Goal: Task Accomplishment & Management: Complete application form

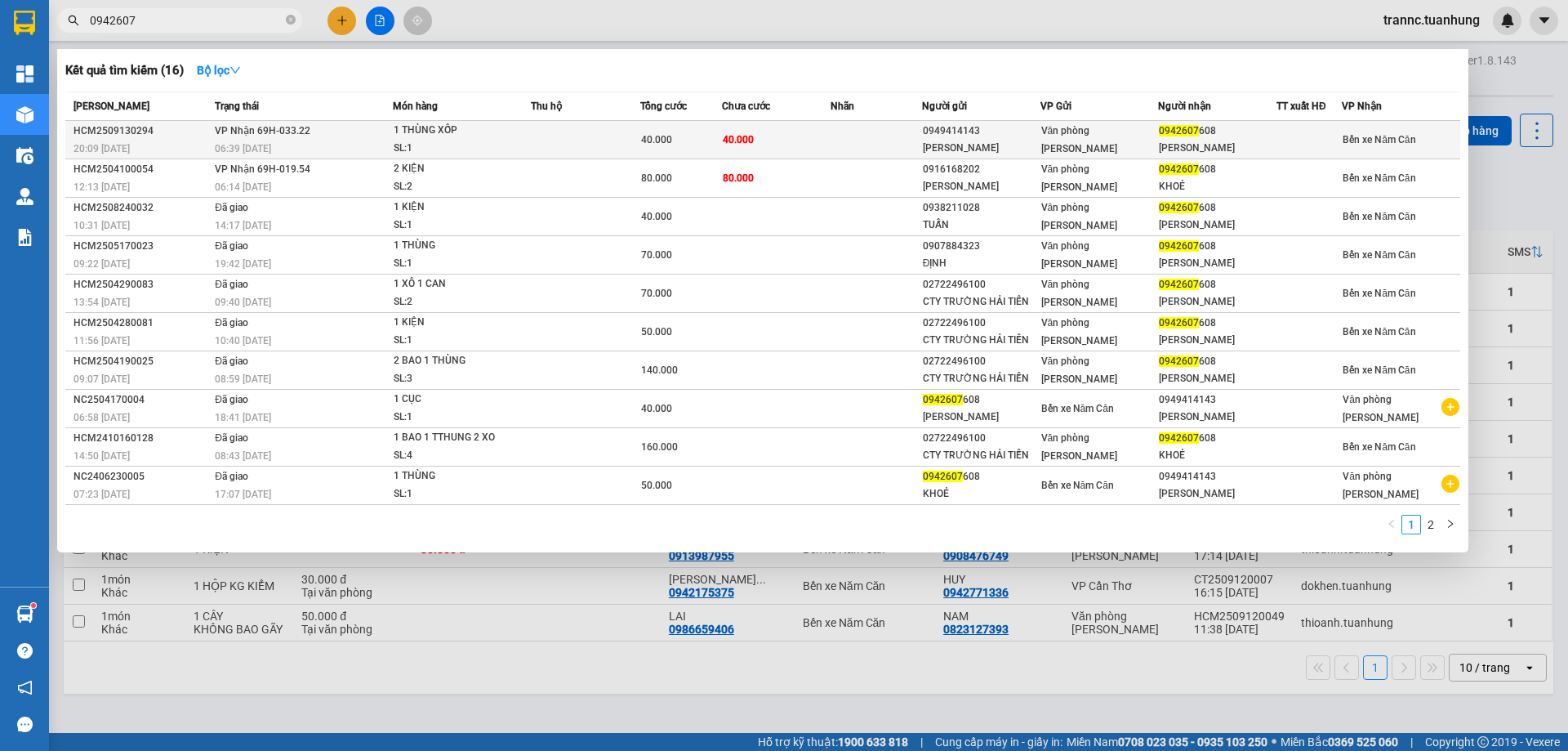
click at [790, 128] on td "40.000" at bounding box center [776, 140] width 109 height 38
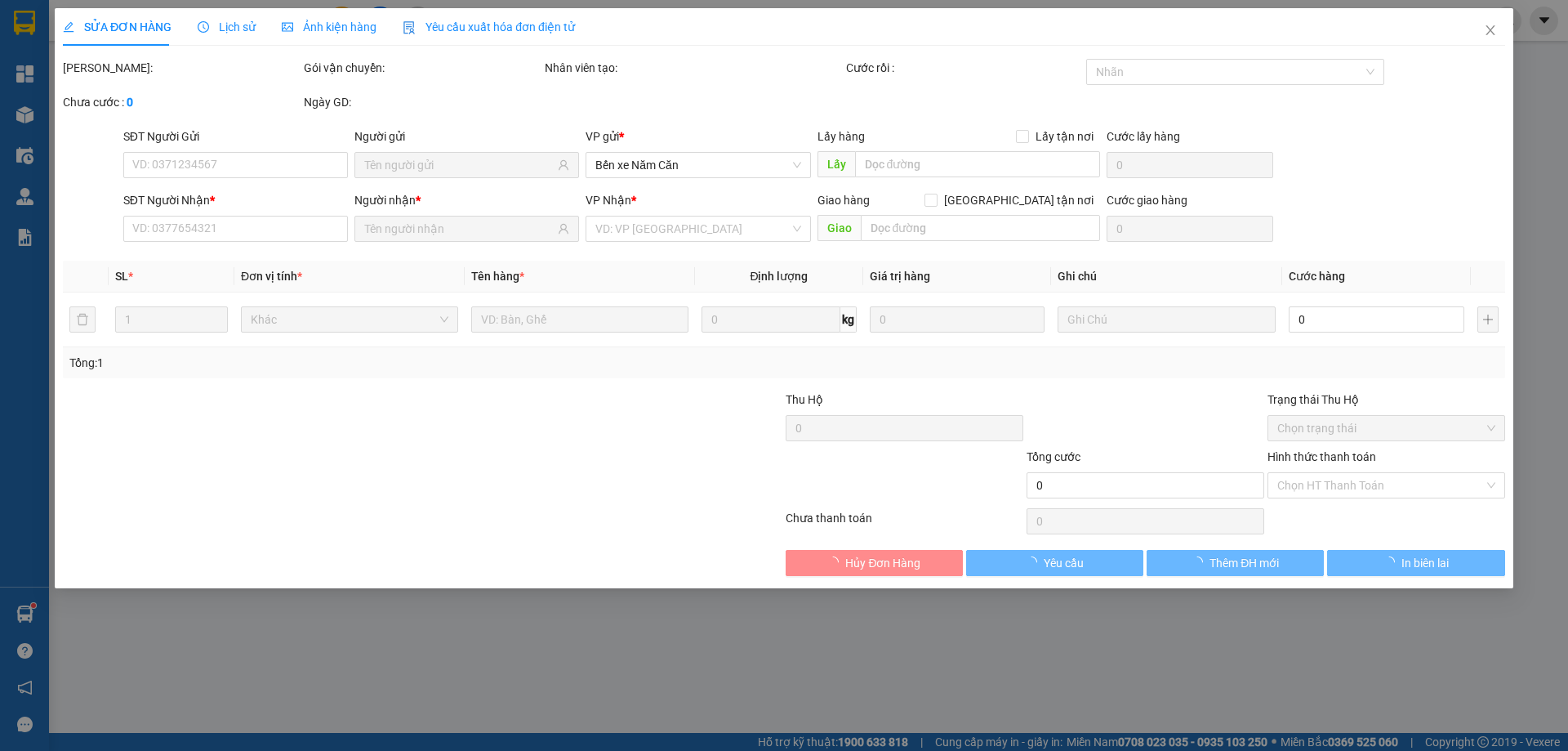
type input "0949414143"
type input "[PERSON_NAME]"
type input "0942607608"
type input "[PERSON_NAME]"
type input "40.000"
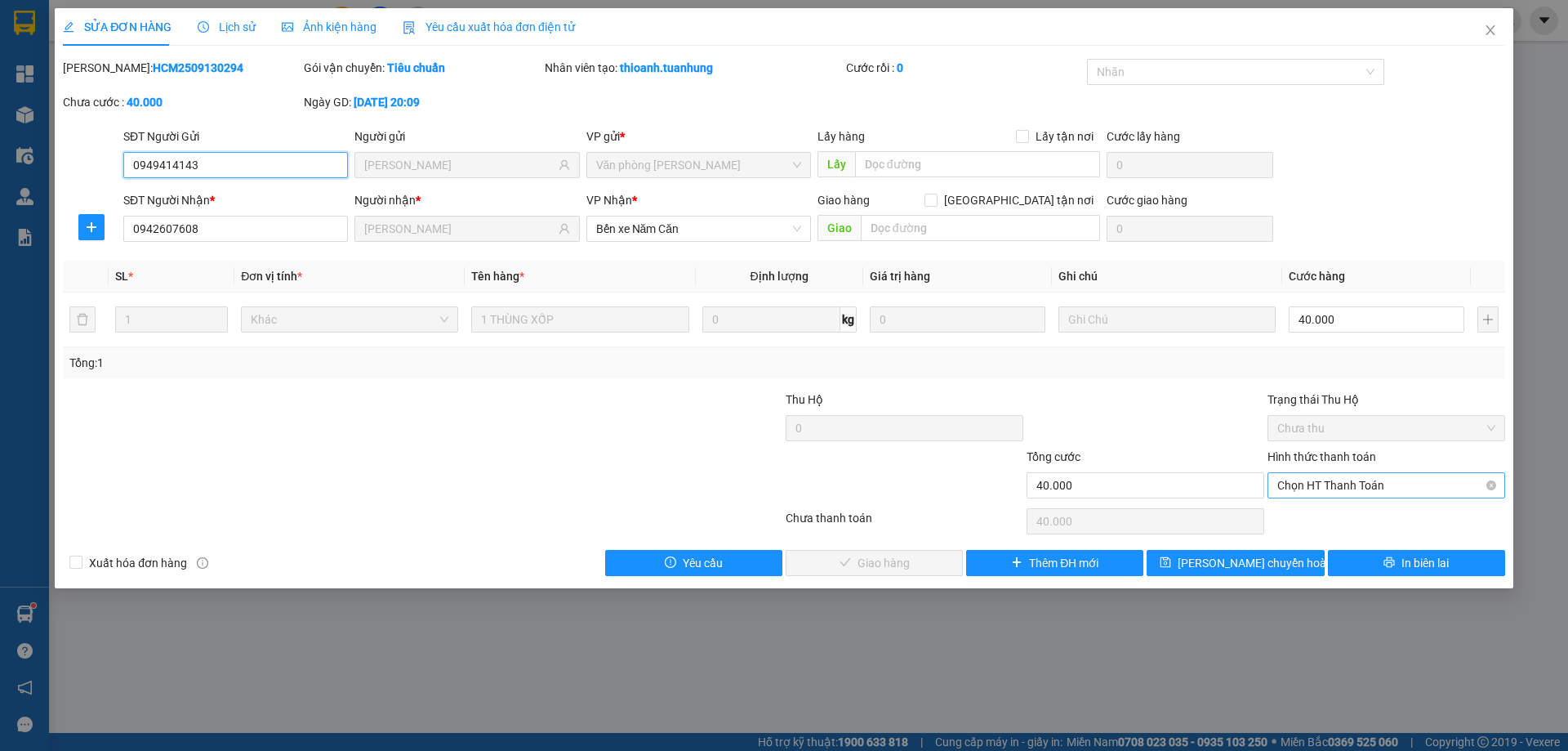
click at [1328, 476] on span "Chọn HT Thanh Toán" at bounding box center [1386, 486] width 219 height 25
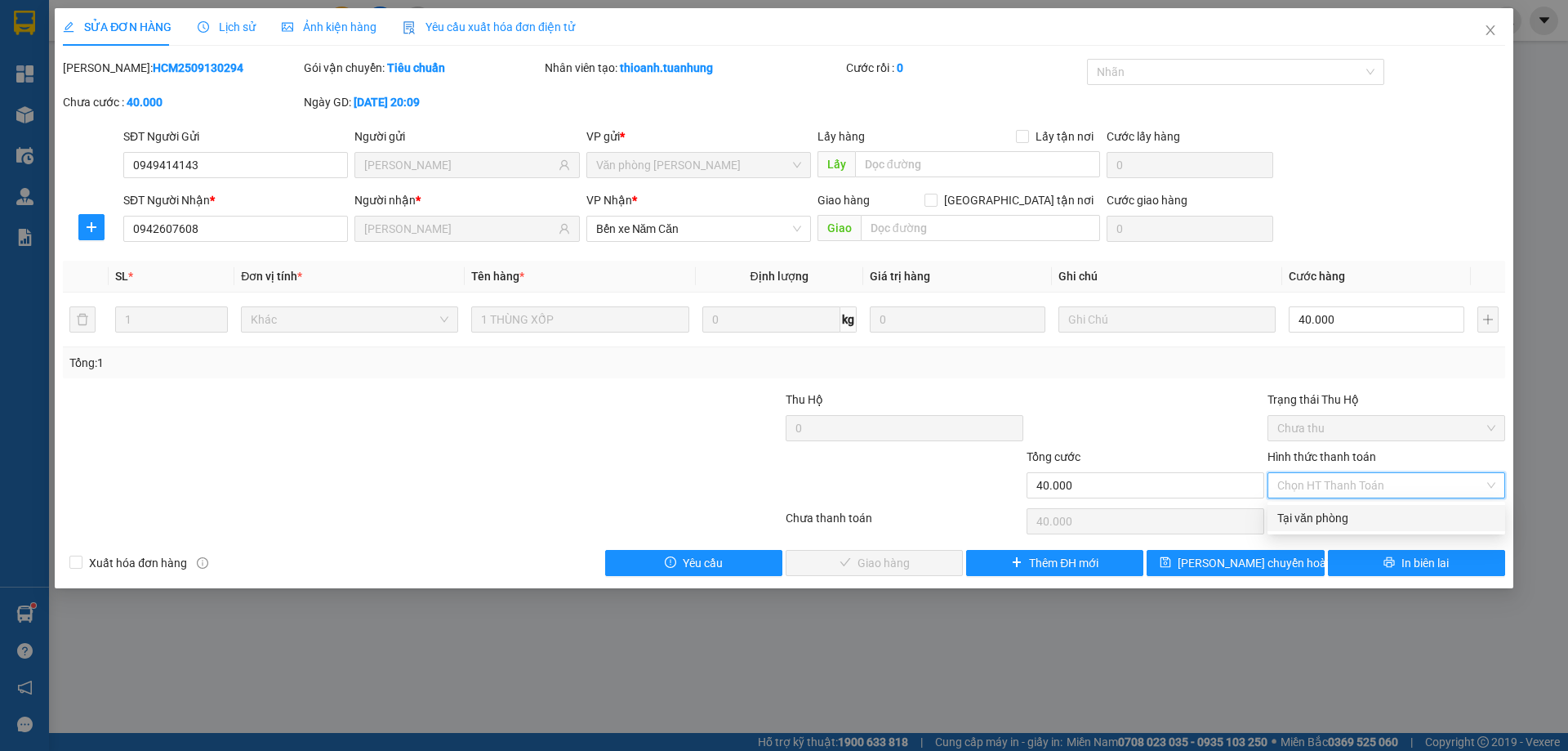
click at [1324, 521] on div "Tại văn phòng" at bounding box center [1386, 518] width 219 height 18
type input "0"
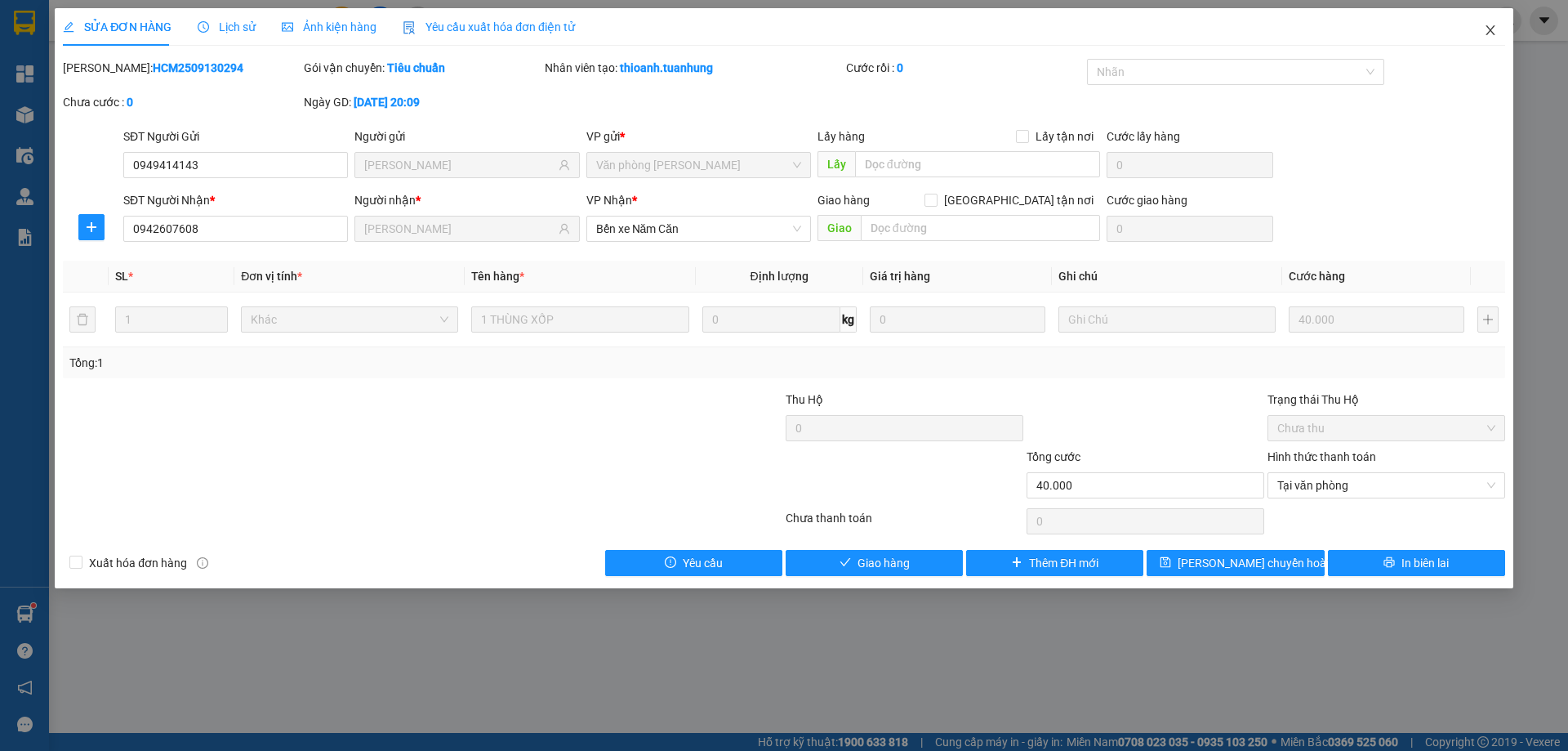
click at [1484, 32] on icon "close" at bounding box center [1491, 30] width 13 height 13
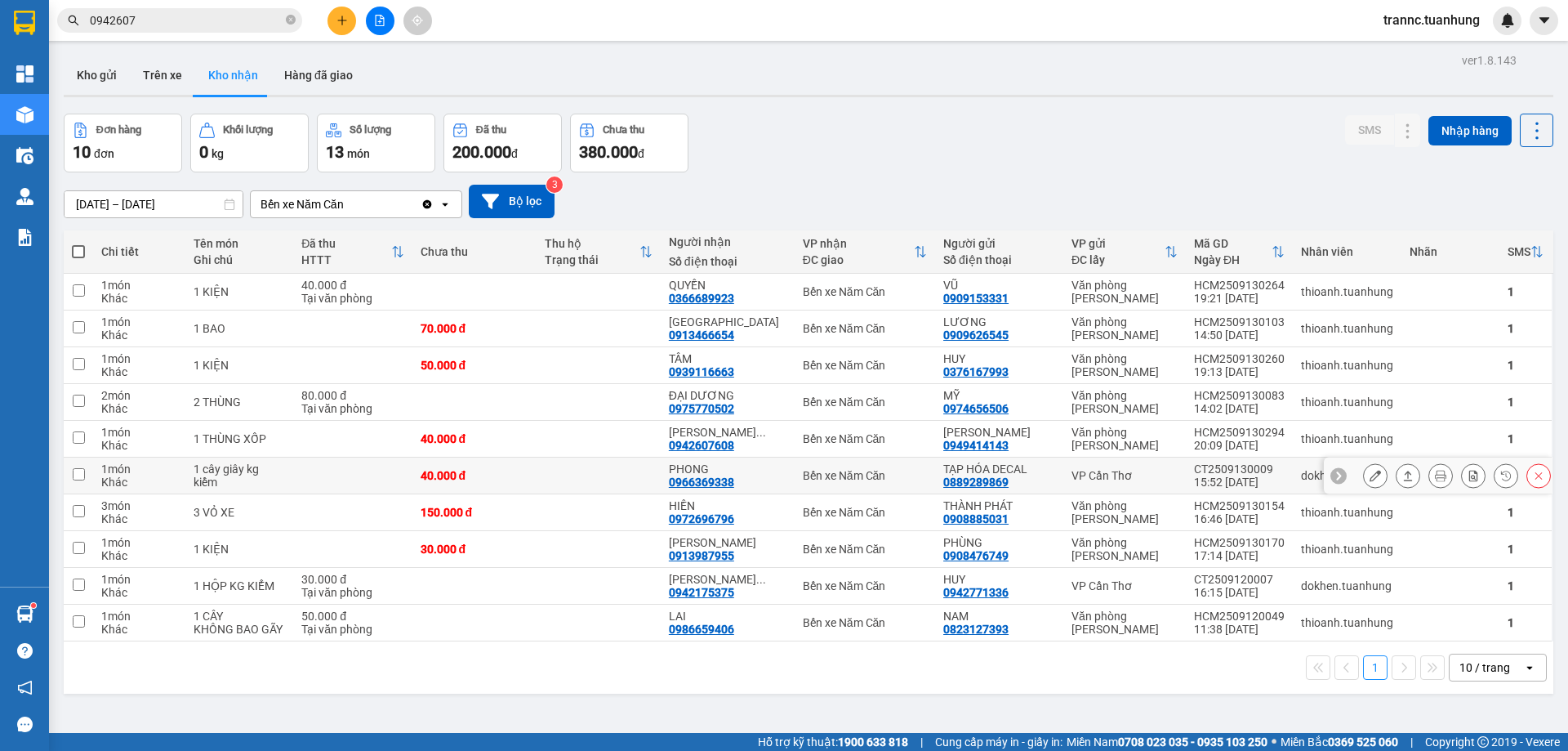
click at [660, 472] on td at bounding box center [599, 475] width 124 height 37
checkbox input "true"
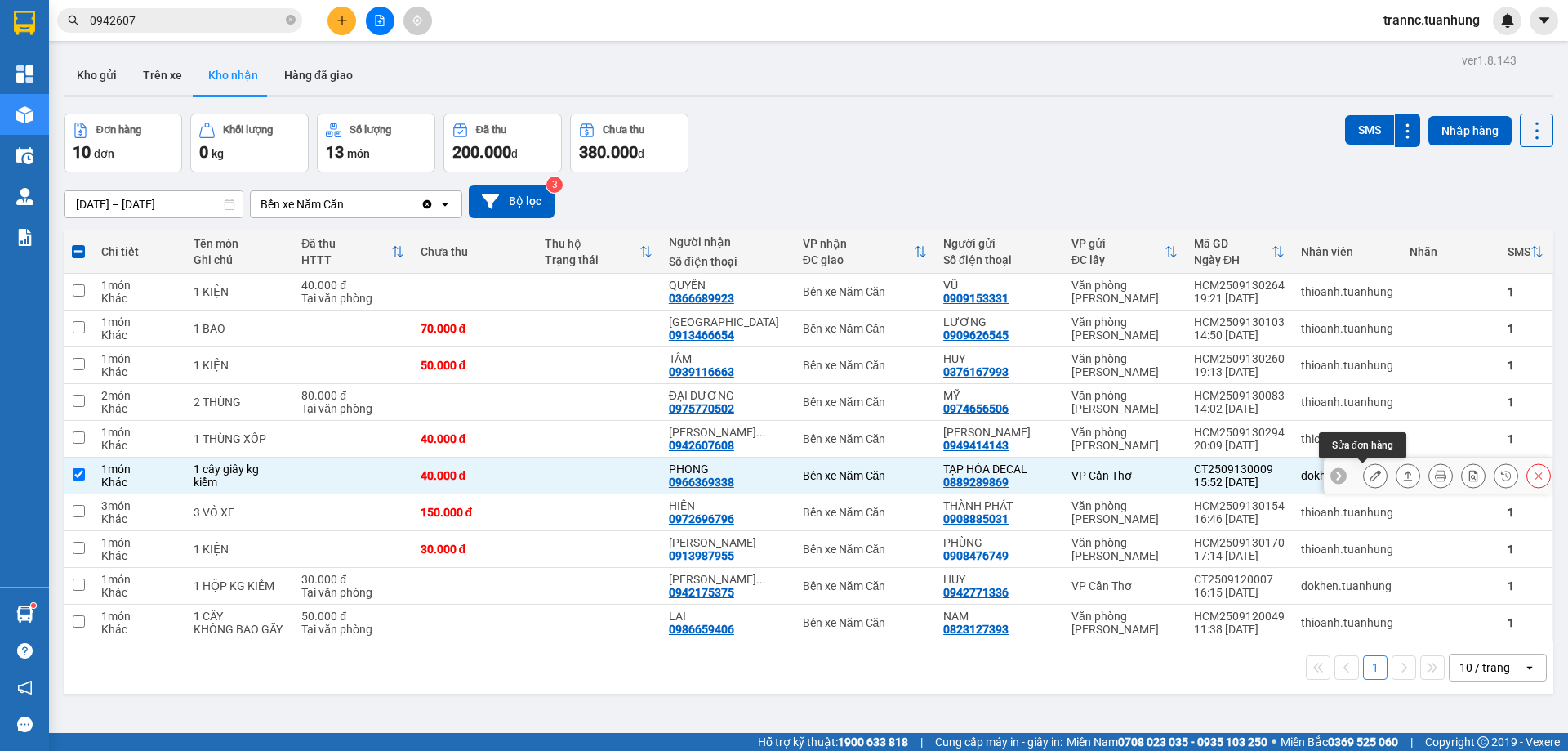
click at [1369, 475] on icon at bounding box center [1375, 475] width 11 height 11
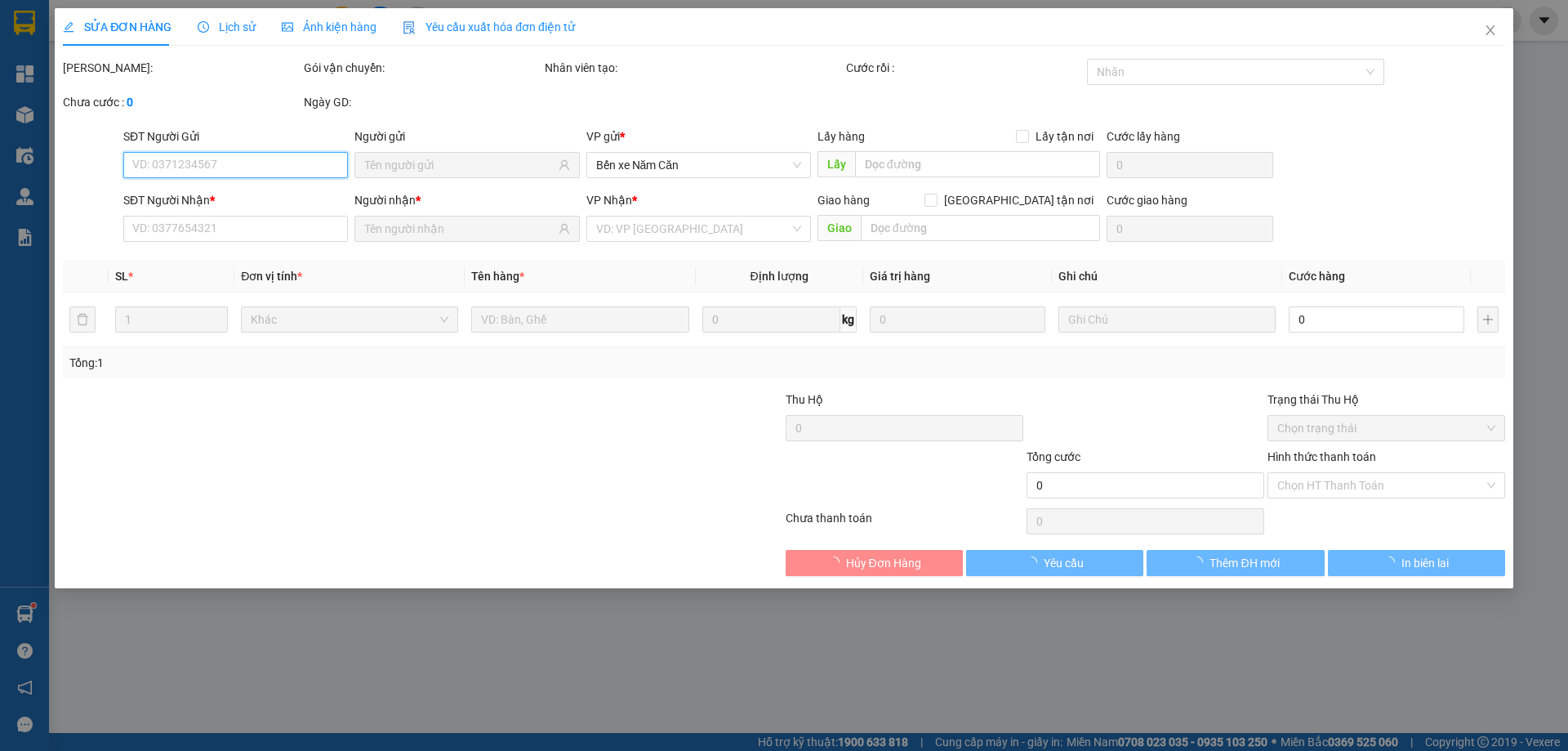
type input "0889289869"
type input "TẠP HÓA DECAL"
type input "0966369338"
type input "PHONG"
type input "40.000"
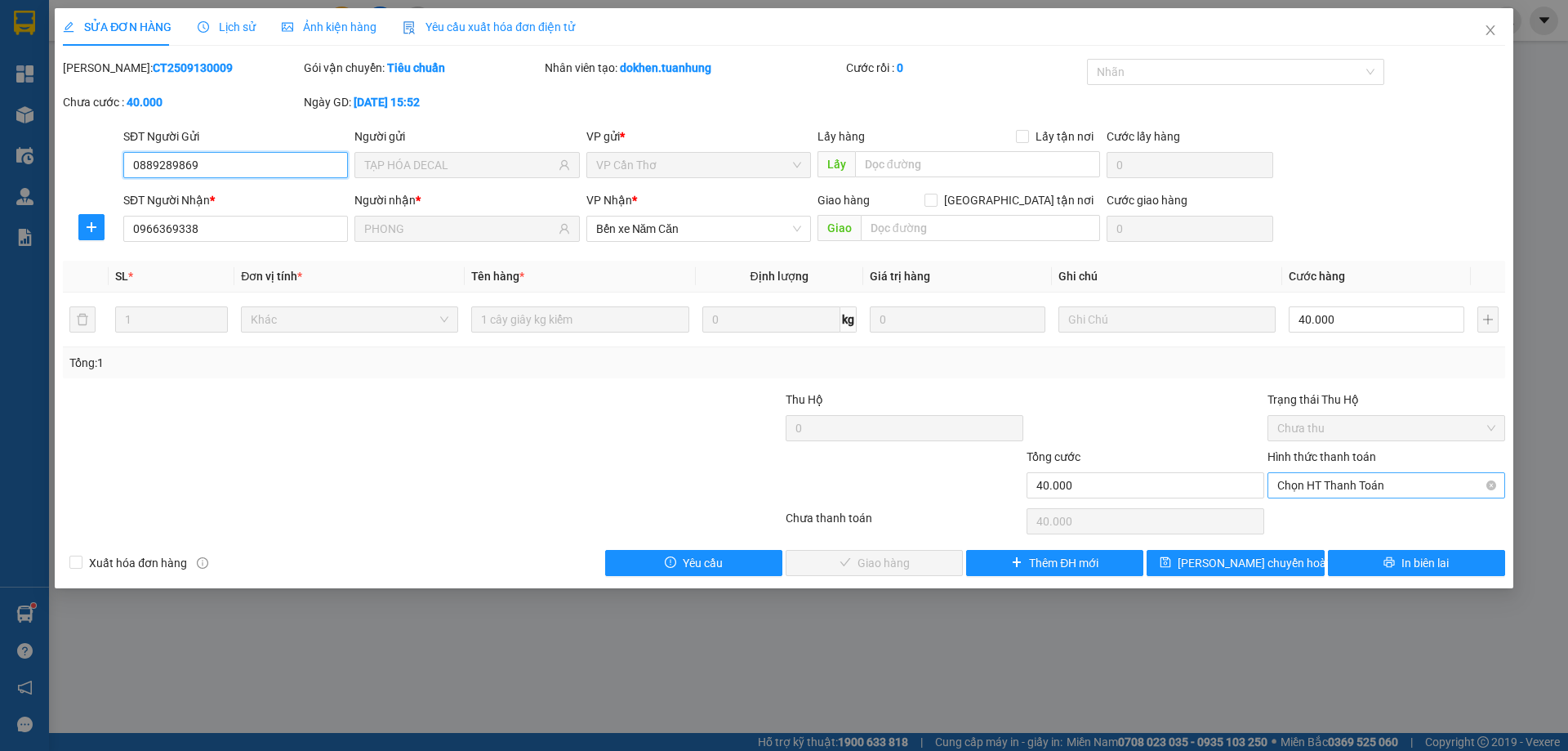
click at [1333, 484] on span "Chọn HT Thanh Toán" at bounding box center [1386, 486] width 219 height 25
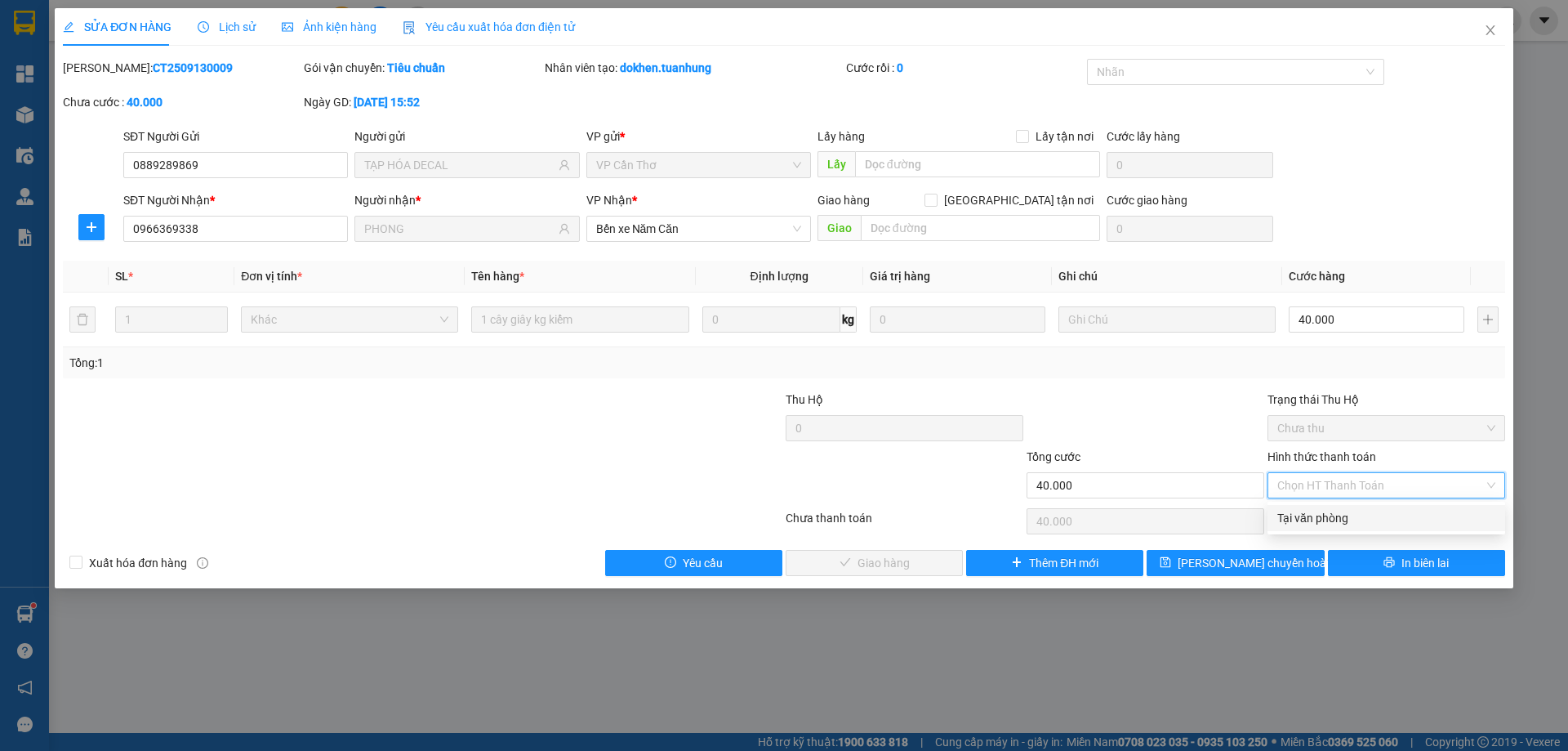
click at [1329, 504] on div "Total Paid Fee 0 Total UnPaid Fee 40.000 Cash Collection Total Fee Mã ĐH: CT250…" at bounding box center [784, 318] width 1443 height 517
click at [1365, 480] on span "Chọn HT Thanh Toán" at bounding box center [1386, 486] width 219 height 25
click at [1365, 483] on span "Chọn HT Thanh Toán" at bounding box center [1386, 486] width 219 height 25
click at [1341, 521] on div "Tại văn phòng" at bounding box center [1386, 518] width 219 height 18
type input "0"
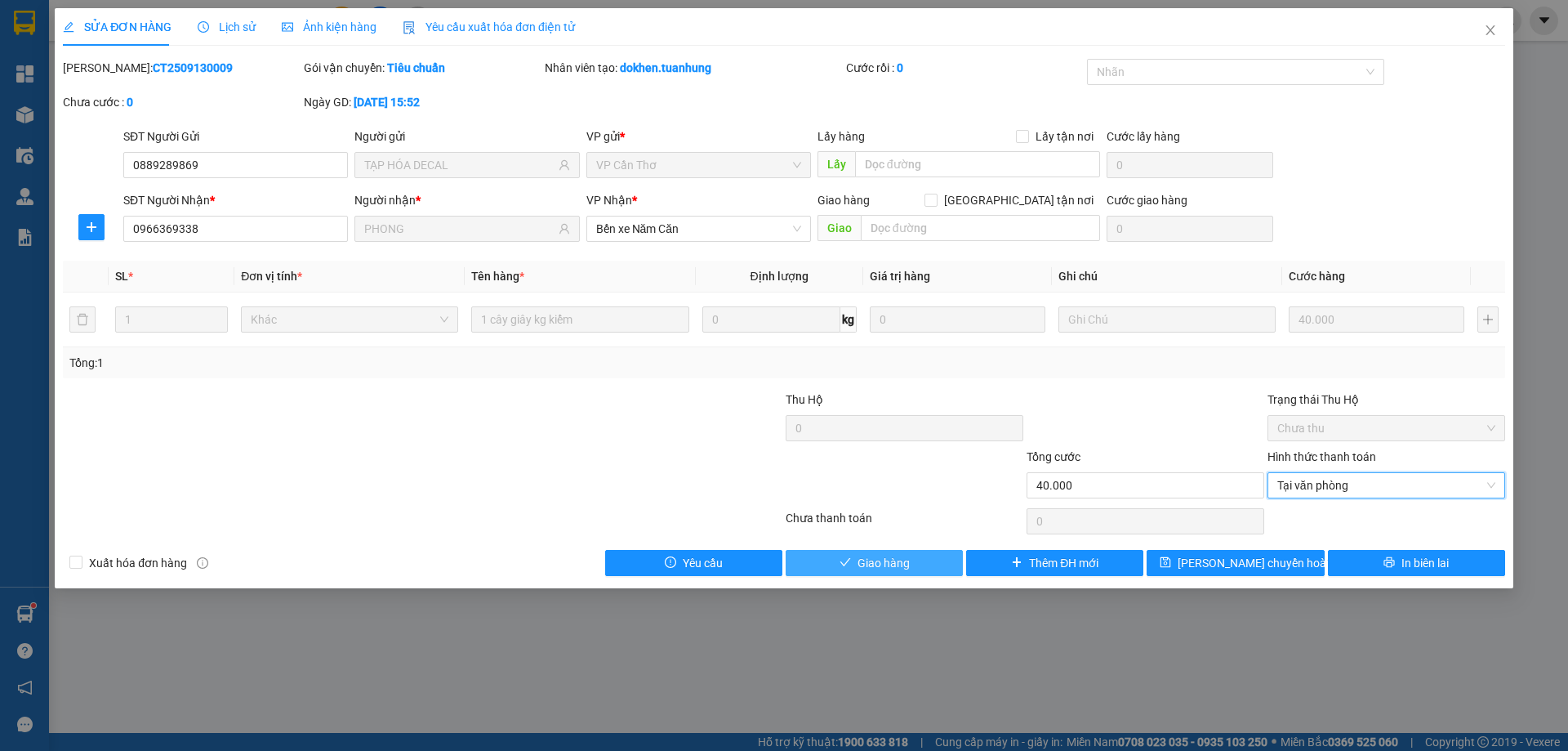
click at [922, 554] on button "Giao hàng" at bounding box center [874, 563] width 178 height 27
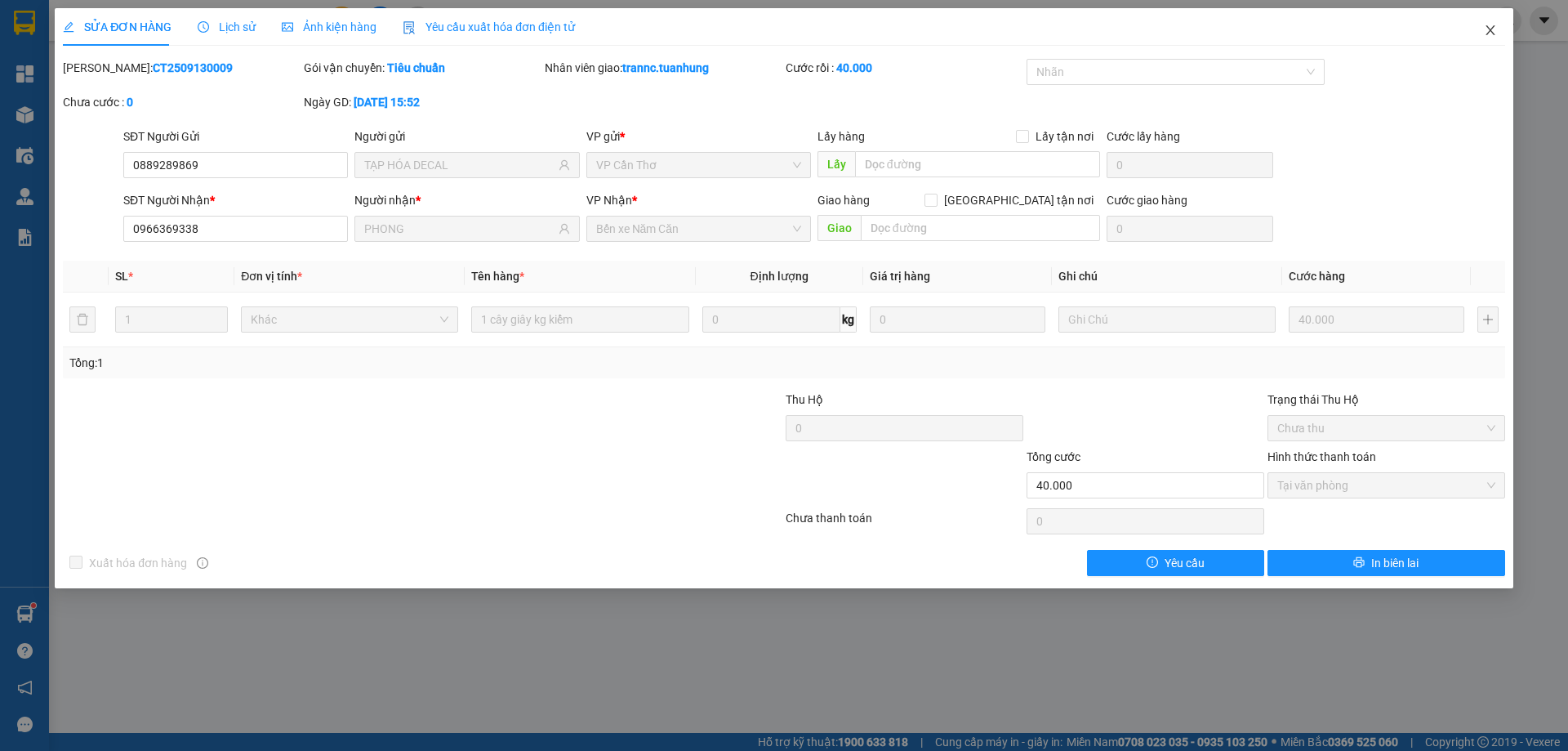
click at [1495, 31] on icon "close" at bounding box center [1491, 30] width 13 height 13
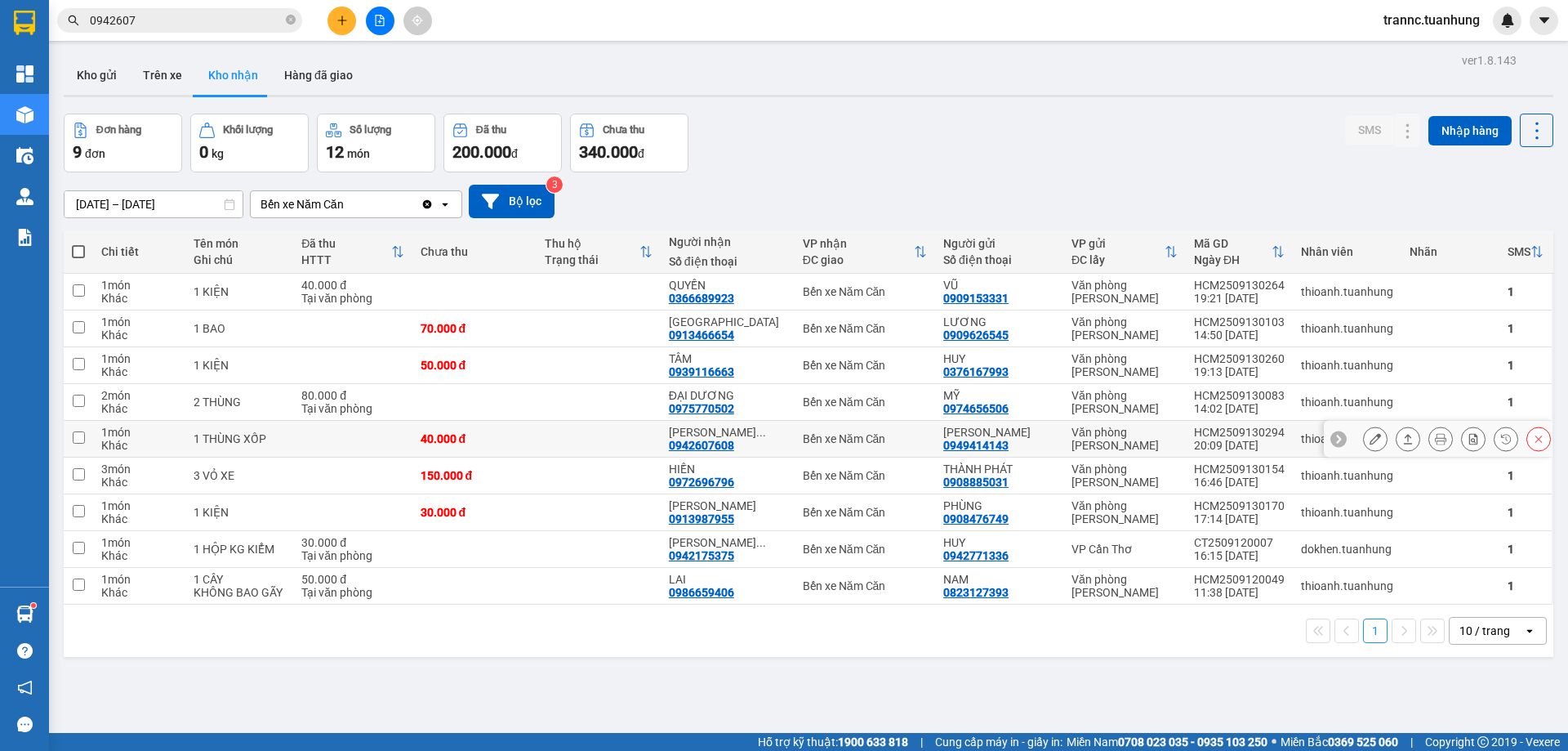
click at [526, 431] on td "40.000 đ" at bounding box center [474, 439] width 124 height 37
checkbox input "true"
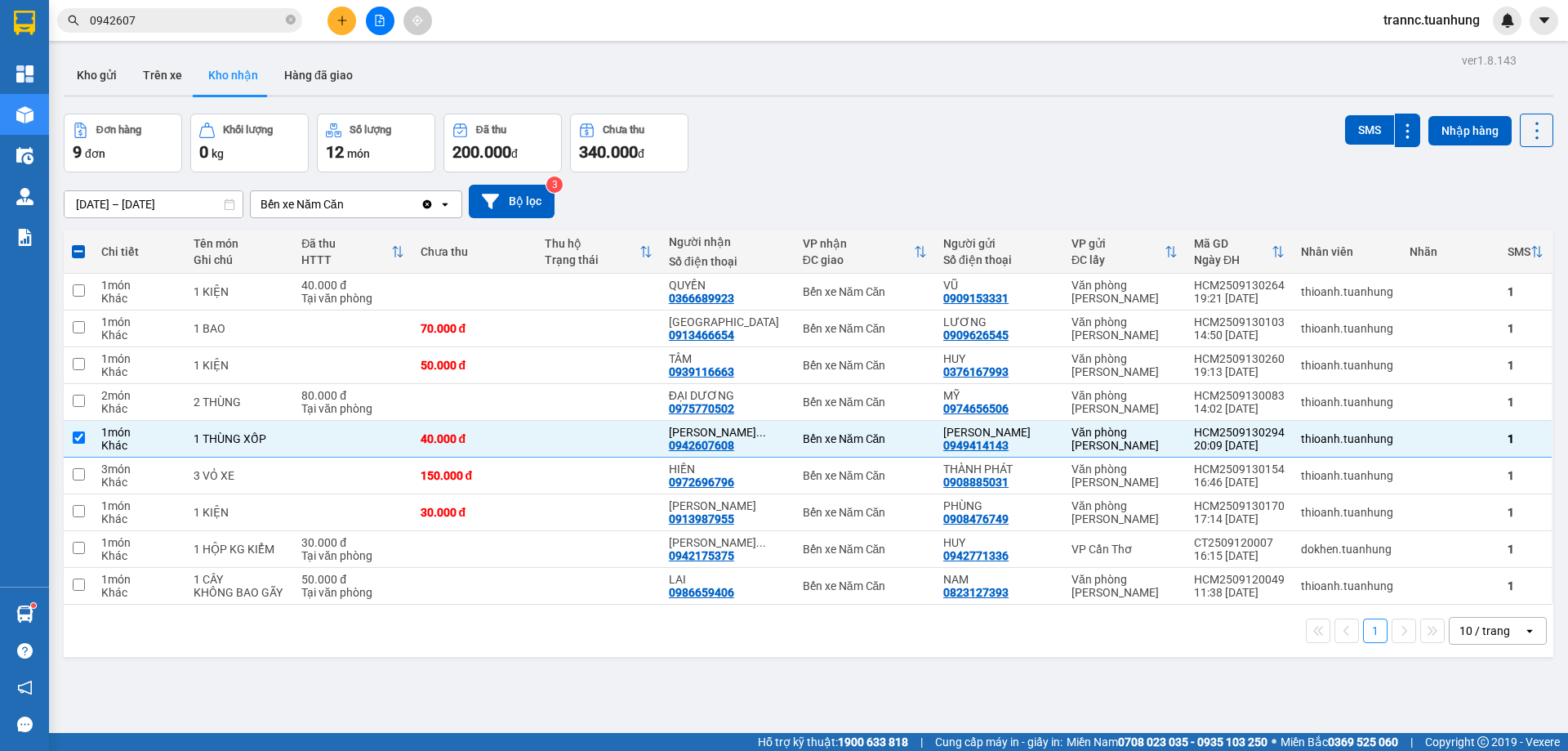
click at [182, 22] on input "0942607" at bounding box center [186, 20] width 193 height 18
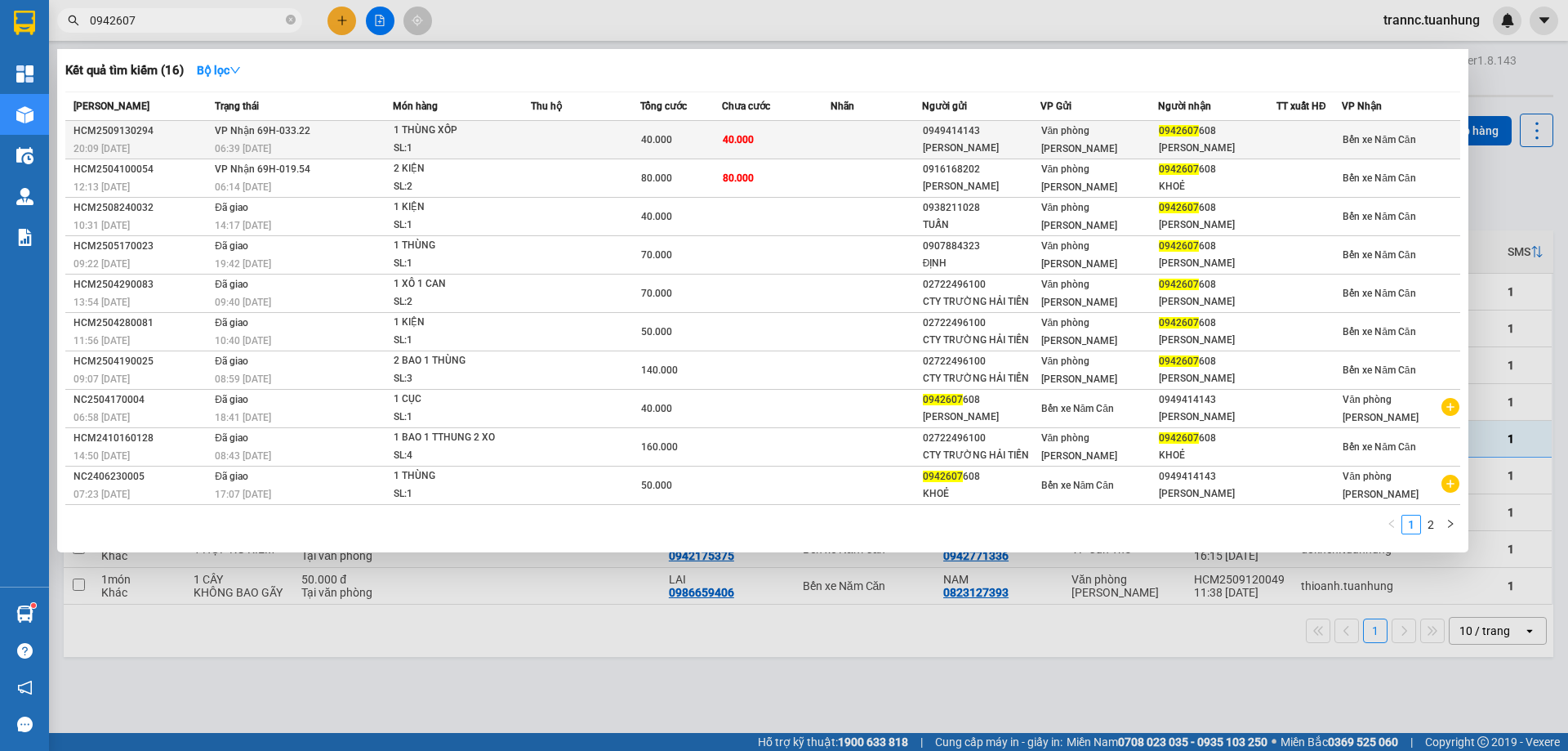
click at [543, 126] on td at bounding box center [585, 140] width 109 height 38
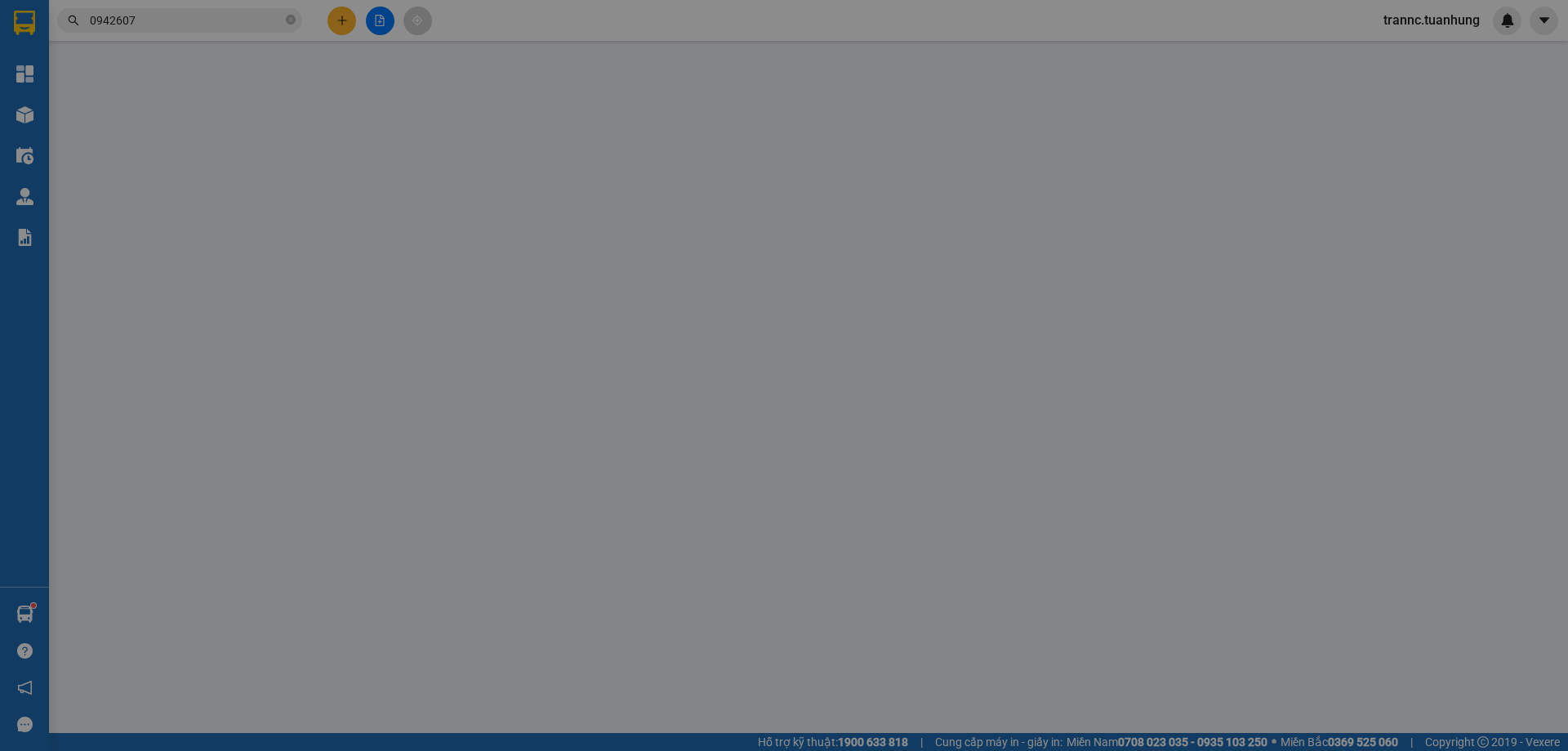
type input "0949414143"
type input "[PERSON_NAME]"
type input "0942607608"
type input "NGUYỄN NGỌC KHOẺ"
type input "40.000"
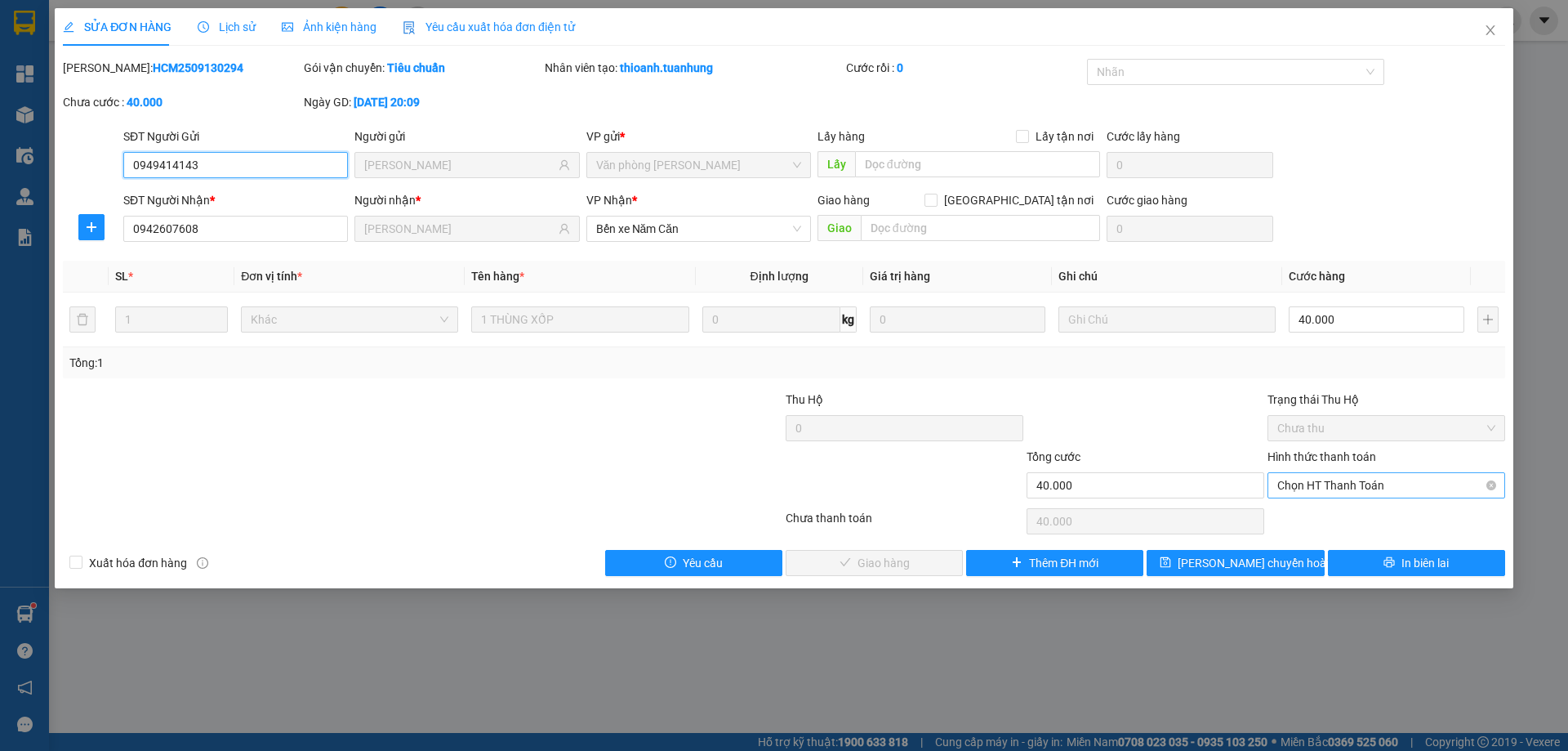
click at [1322, 482] on span "Chọn HT Thanh Toán" at bounding box center [1386, 486] width 219 height 25
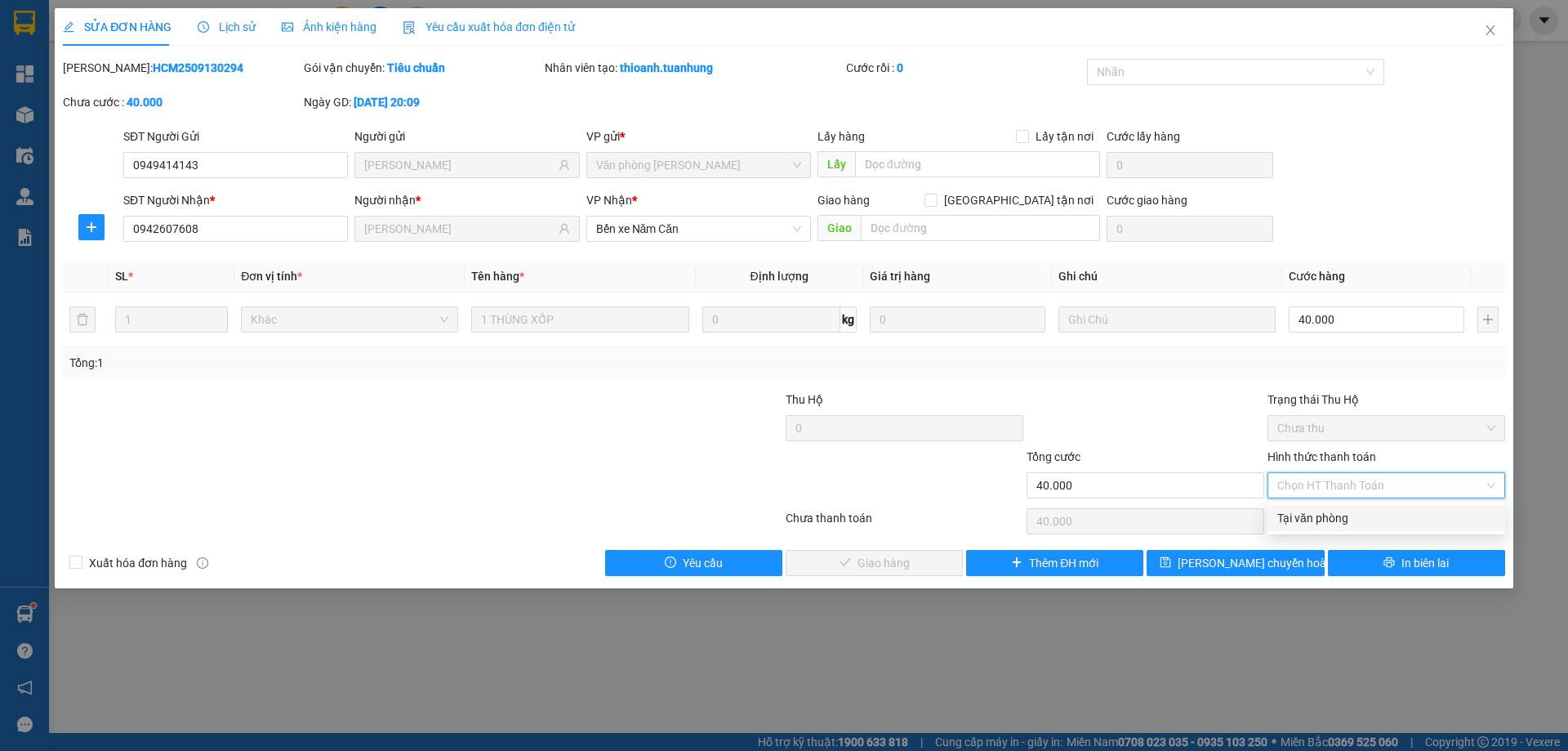
click at [1308, 516] on div "Tại văn phòng" at bounding box center [1386, 518] width 219 height 18
type input "0"
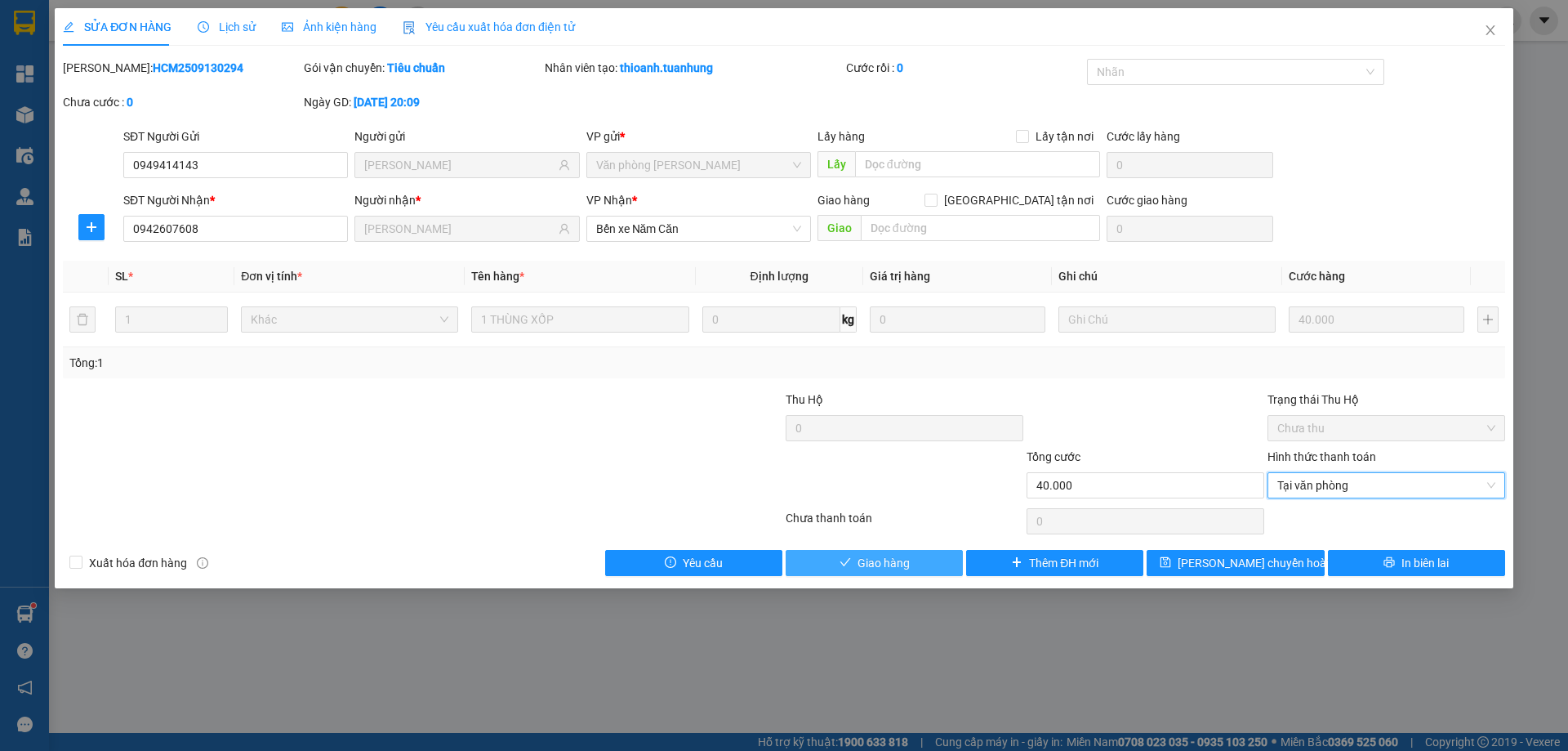
click at [922, 558] on button "Giao hàng" at bounding box center [874, 563] width 178 height 27
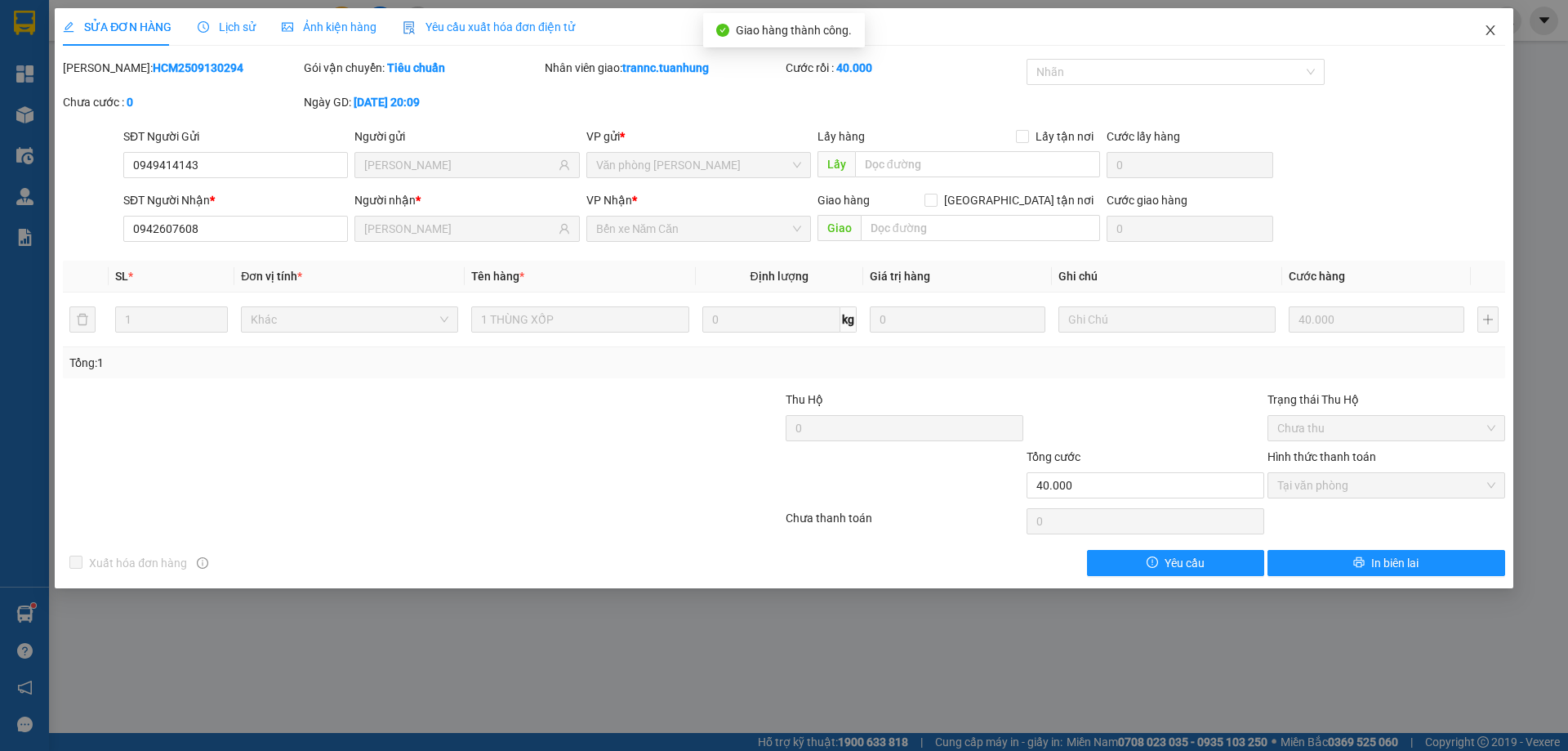
click at [1489, 29] on icon "close" at bounding box center [1490, 30] width 9 height 10
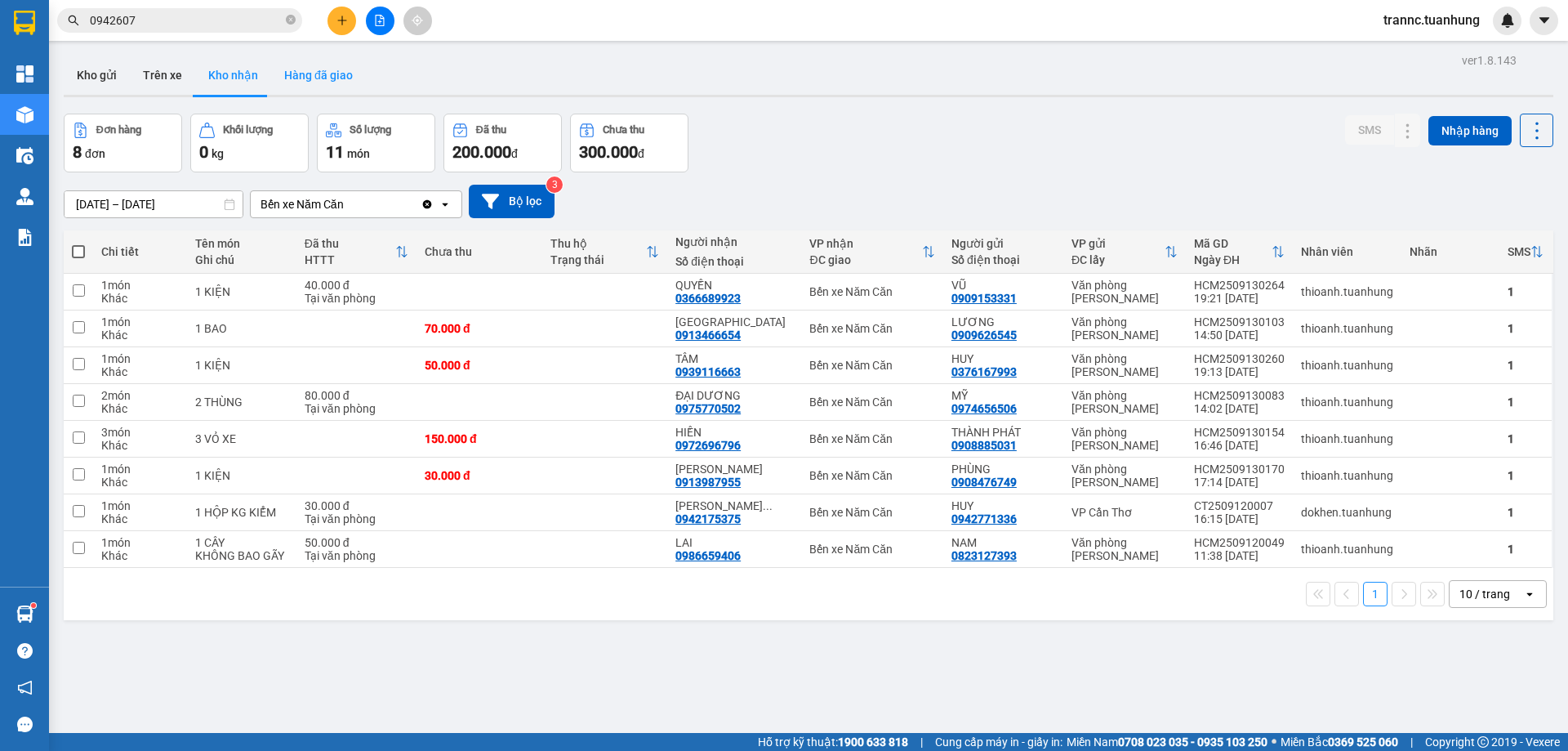
click at [340, 71] on button "Hàng đã giao" at bounding box center [318, 74] width 95 height 39
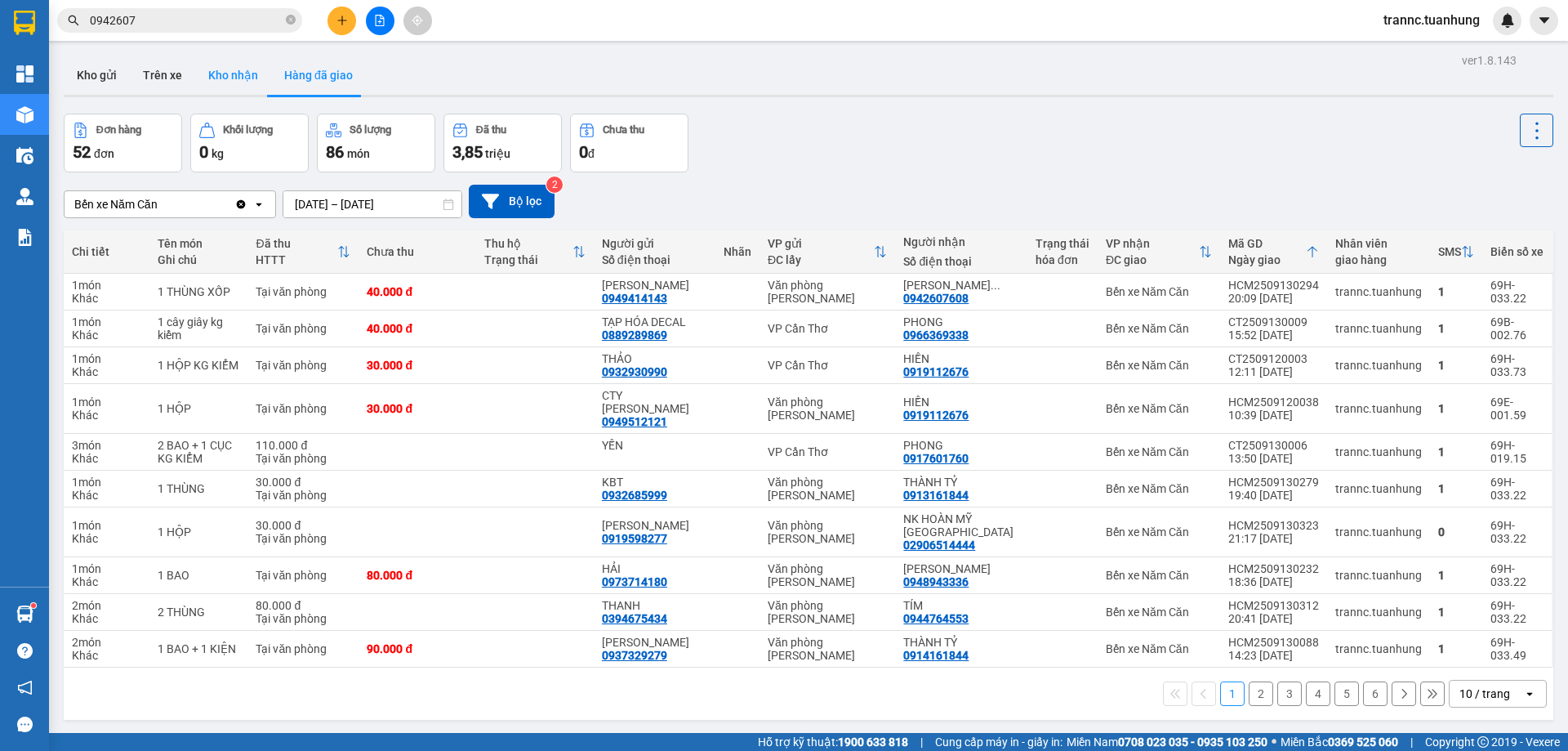
click at [224, 77] on button "Kho nhận" at bounding box center [233, 74] width 76 height 39
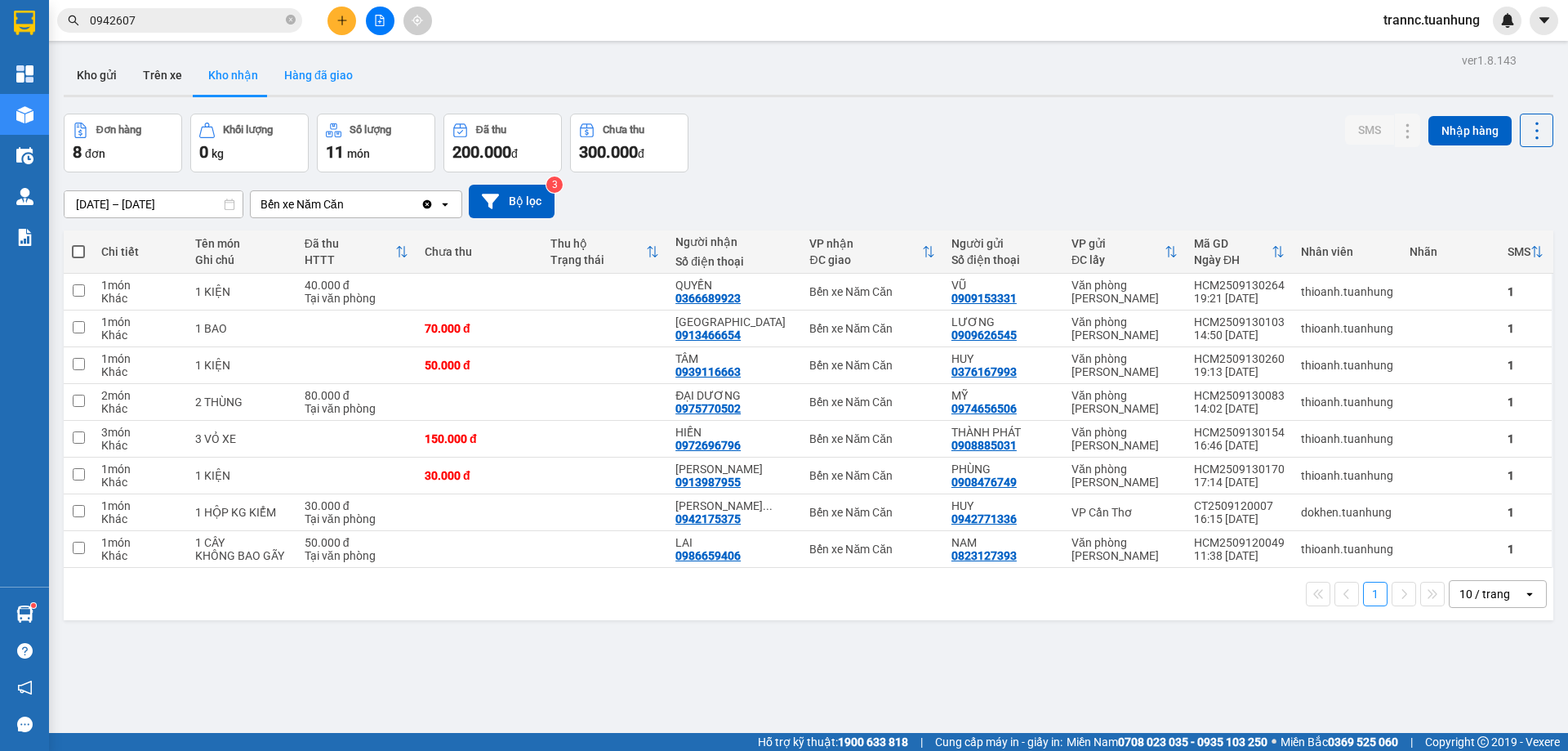
click at [313, 79] on button "Hàng đã giao" at bounding box center [318, 74] width 95 height 39
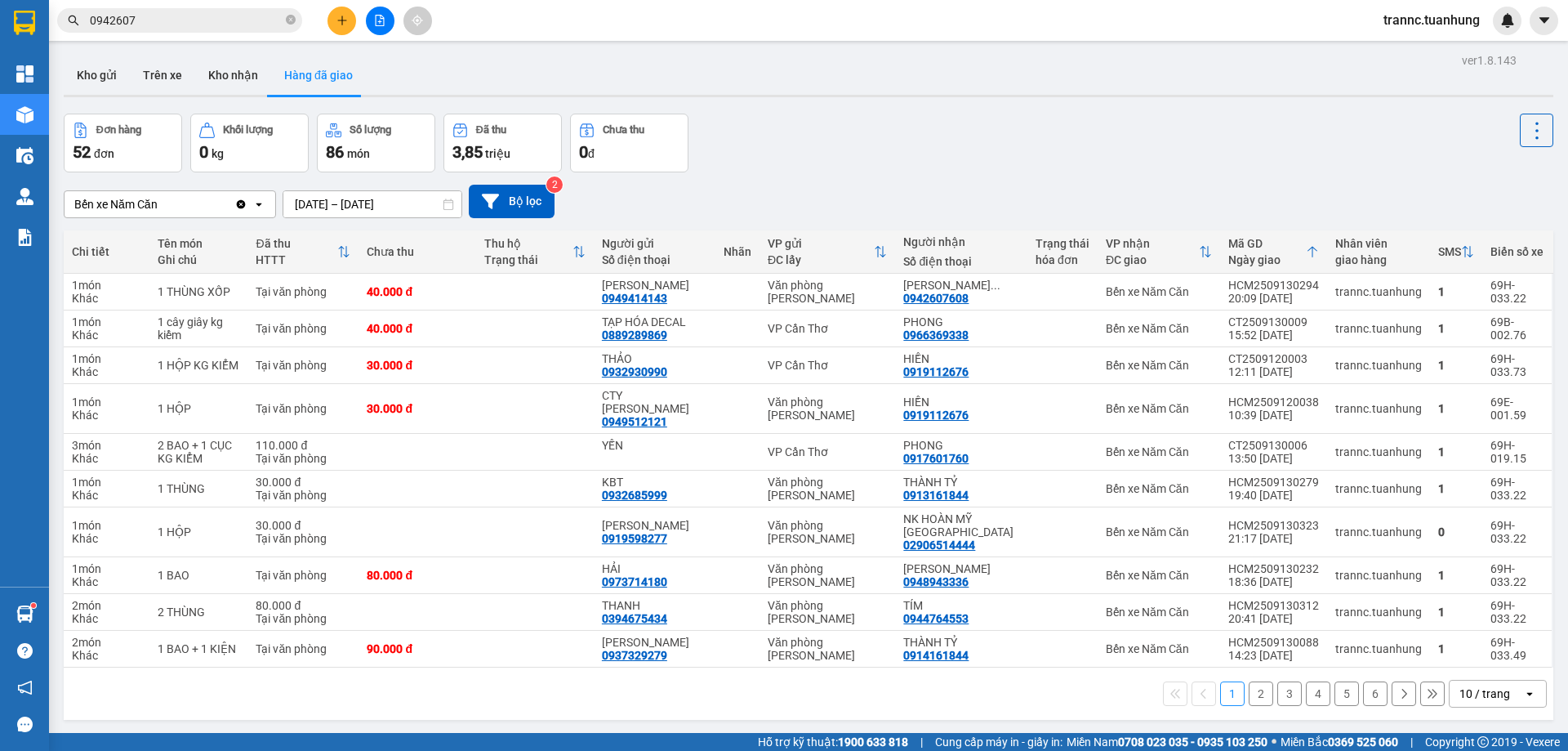
click at [203, 11] on input "0942607" at bounding box center [186, 20] width 193 height 18
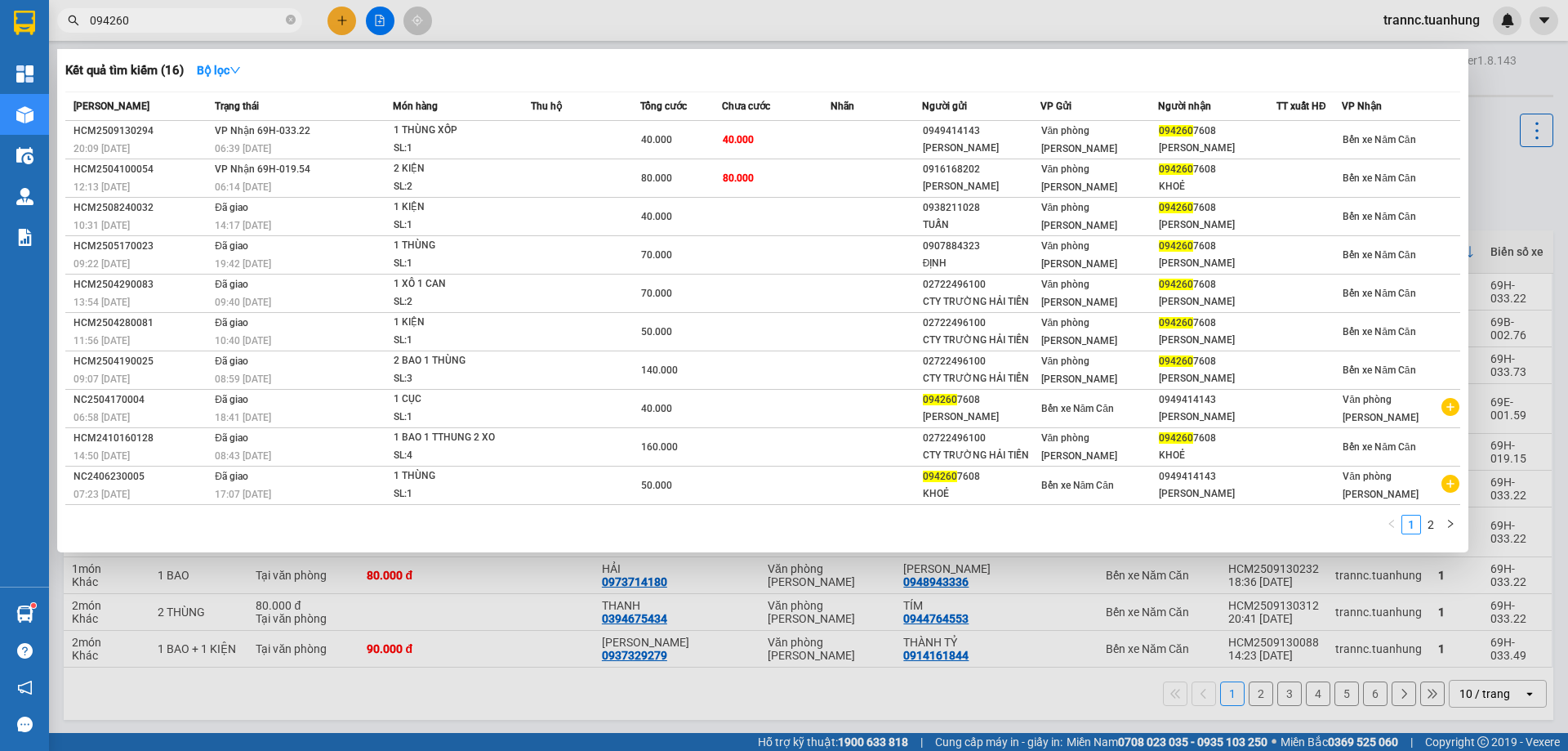
type input "094260"
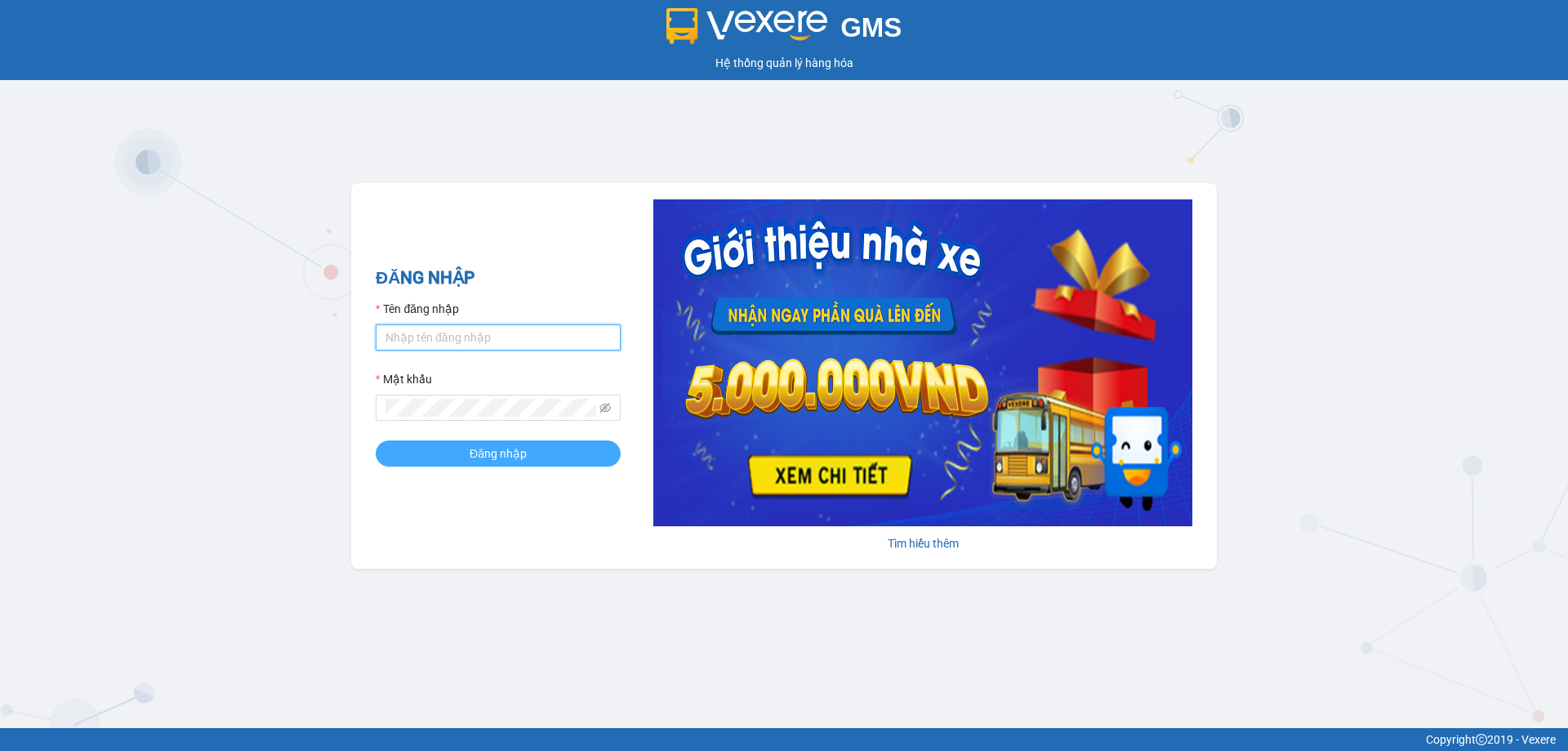
type input "trannc.tuanhung"
click at [563, 456] on button "Đăng nhập" at bounding box center [498, 453] width 245 height 27
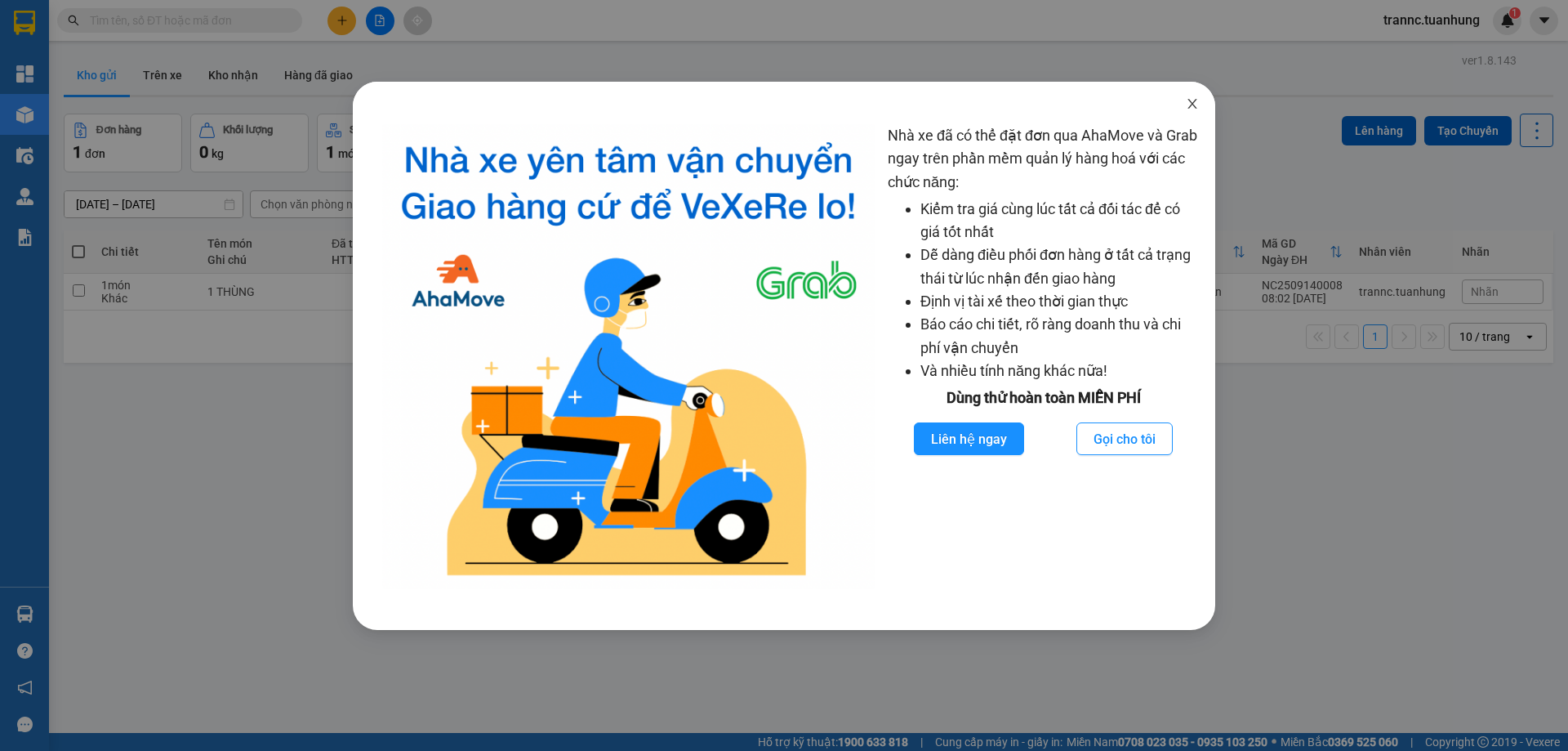
click at [1190, 102] on icon "close" at bounding box center [1192, 104] width 9 height 10
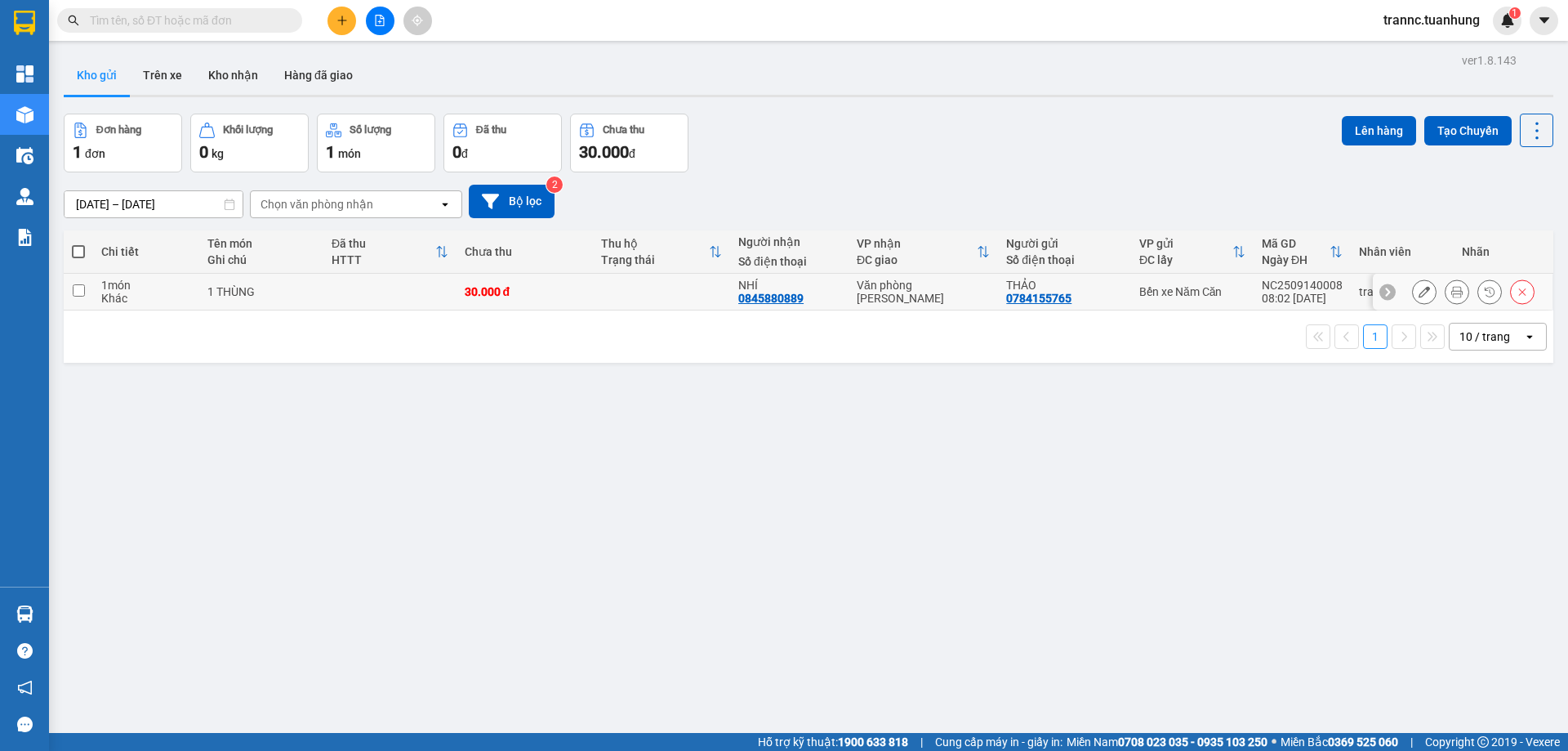
click at [616, 305] on td at bounding box center [661, 292] width 137 height 37
checkbox input "true"
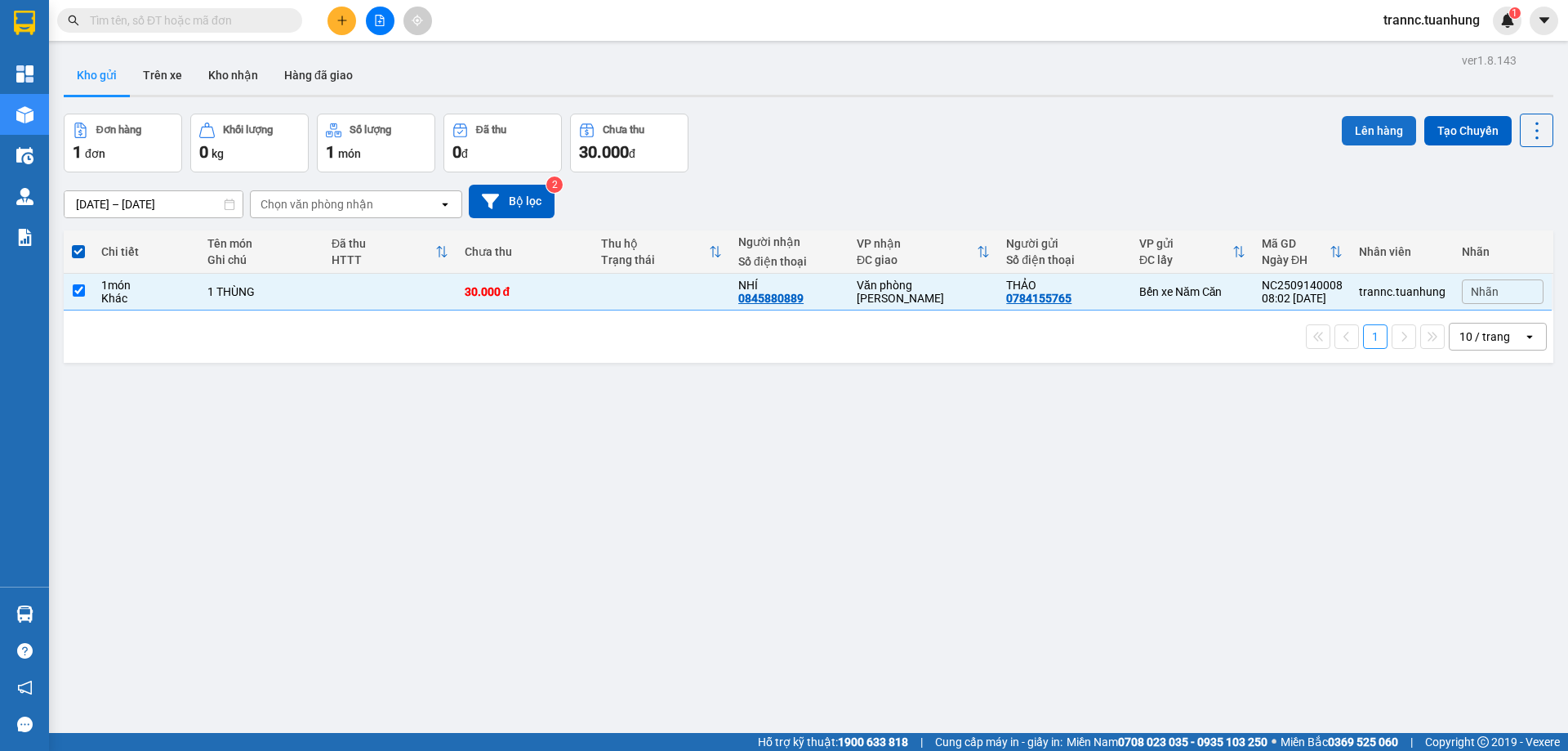
click at [1387, 132] on button "Lên hàng" at bounding box center [1379, 130] width 74 height 29
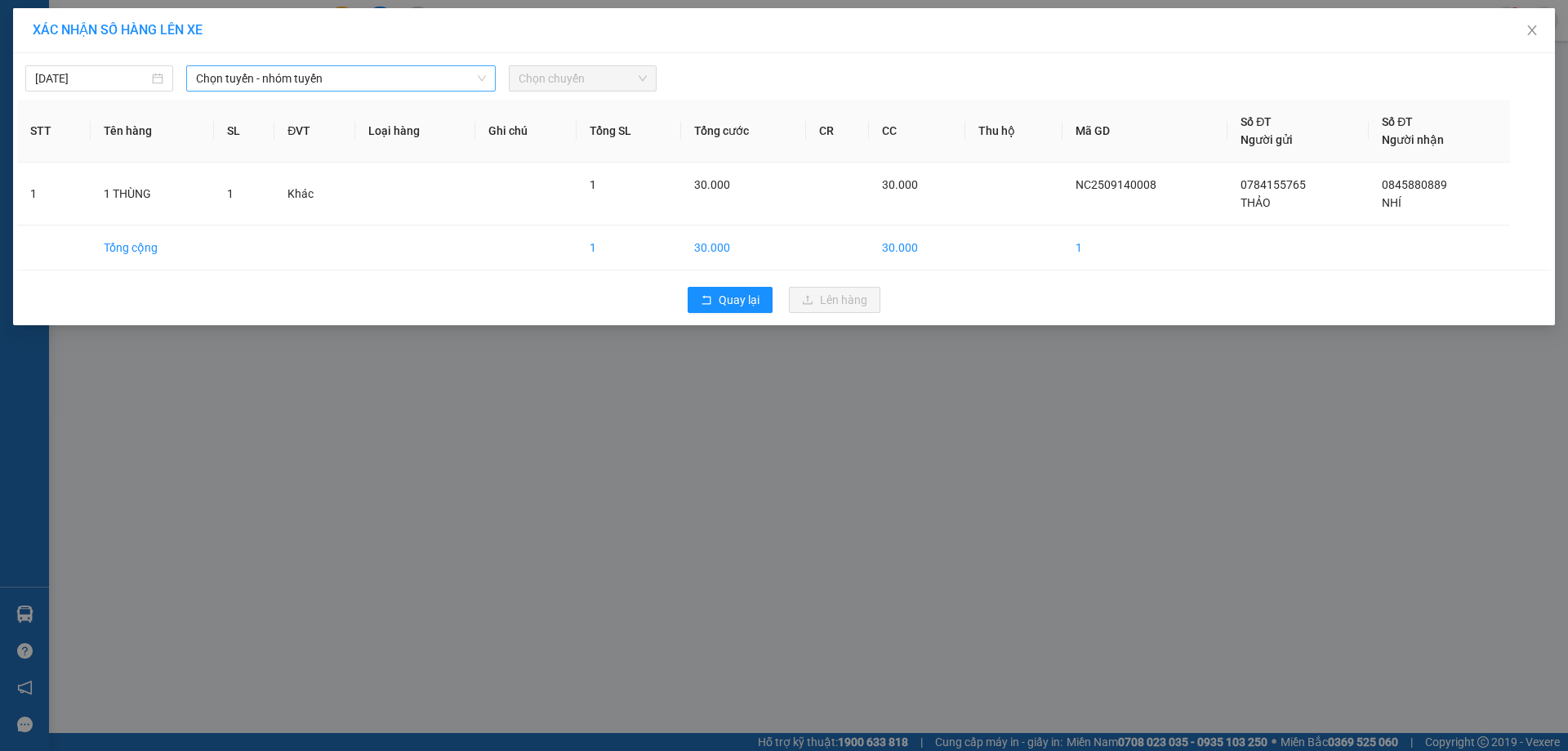
click at [219, 87] on span "Chọn tuyến - nhóm tuyến" at bounding box center [340, 79] width 290 height 25
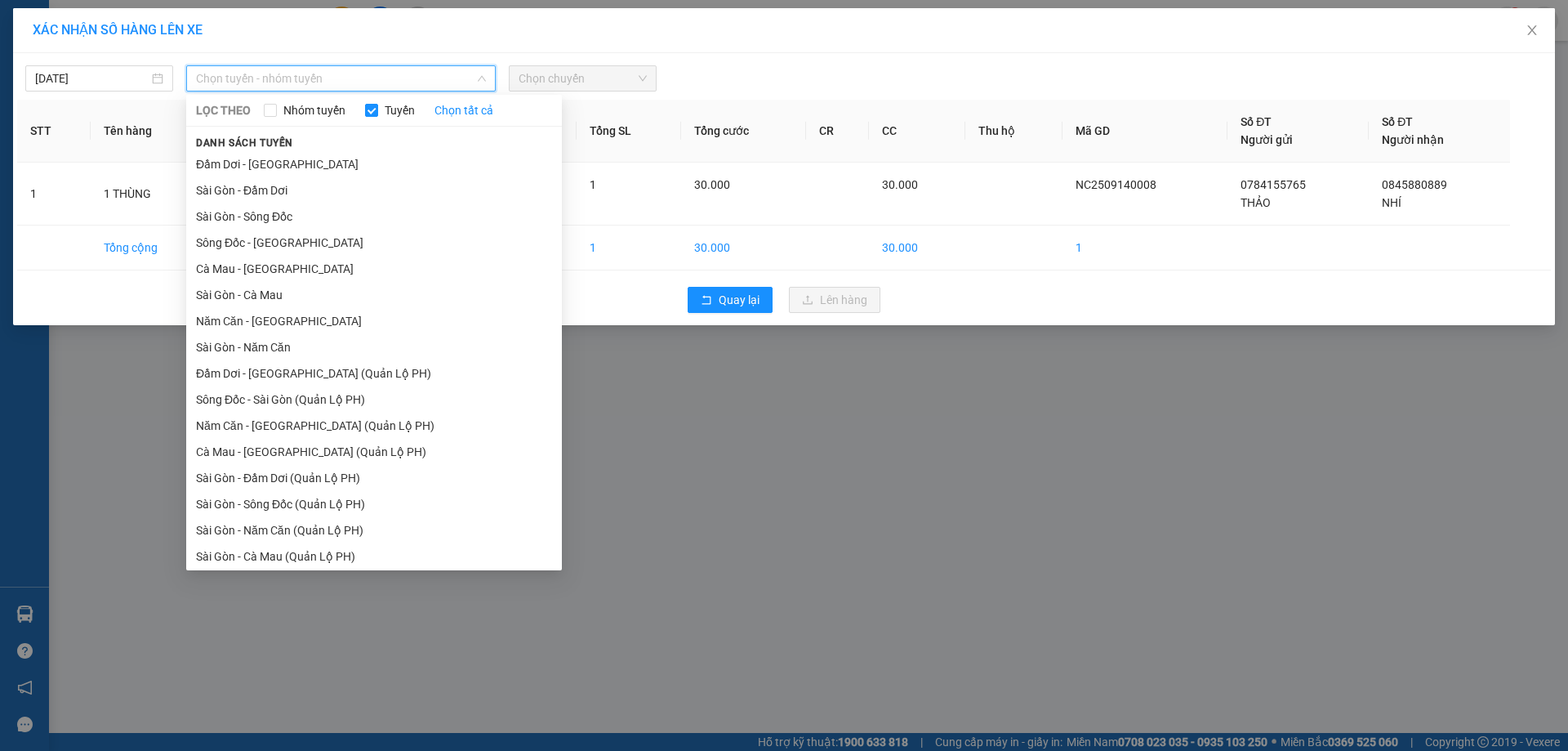
click at [236, 316] on li "Năm Căn - Sài Gòn" at bounding box center [373, 321] width 375 height 27
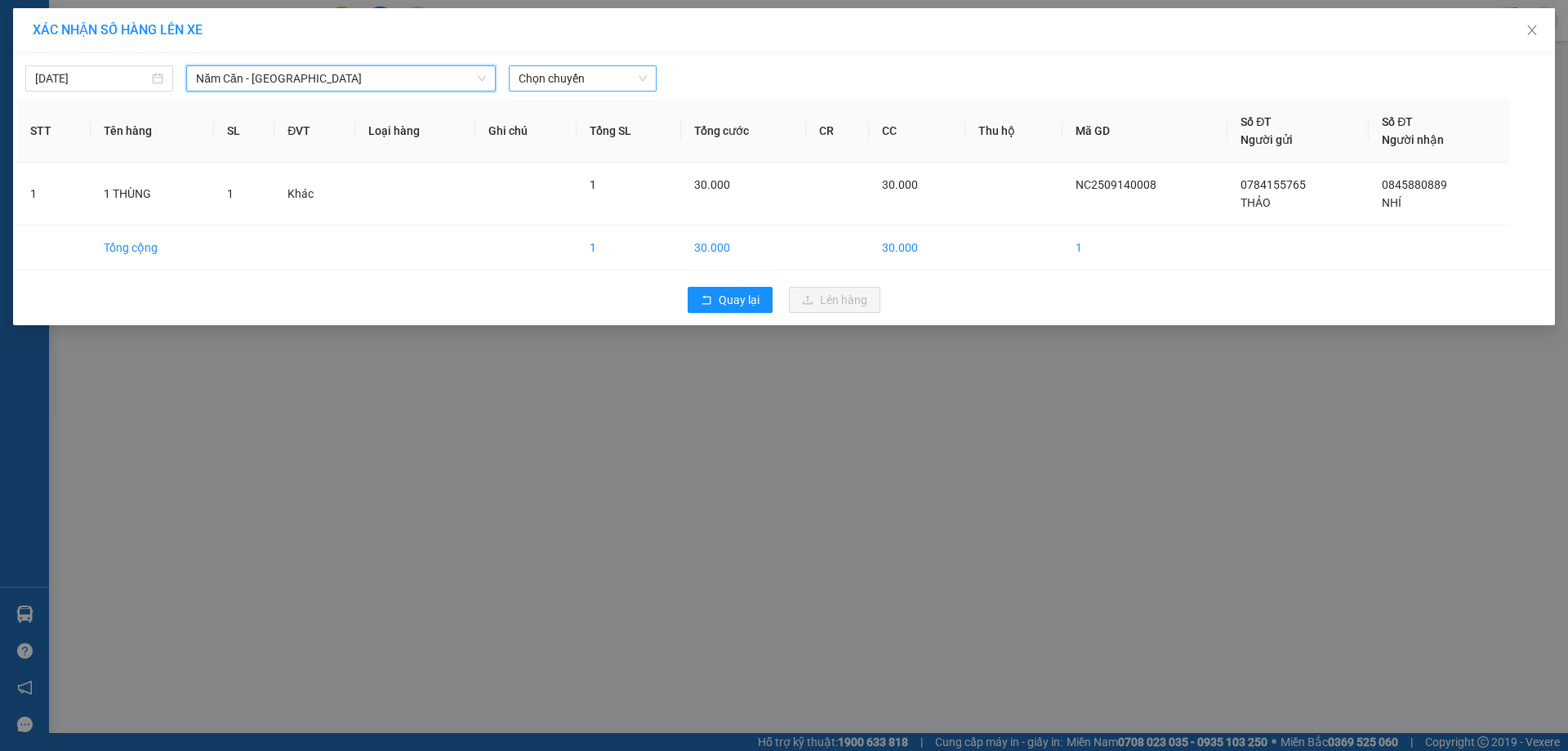
click at [545, 72] on span "Chọn chuyến" at bounding box center [583, 79] width 128 height 25
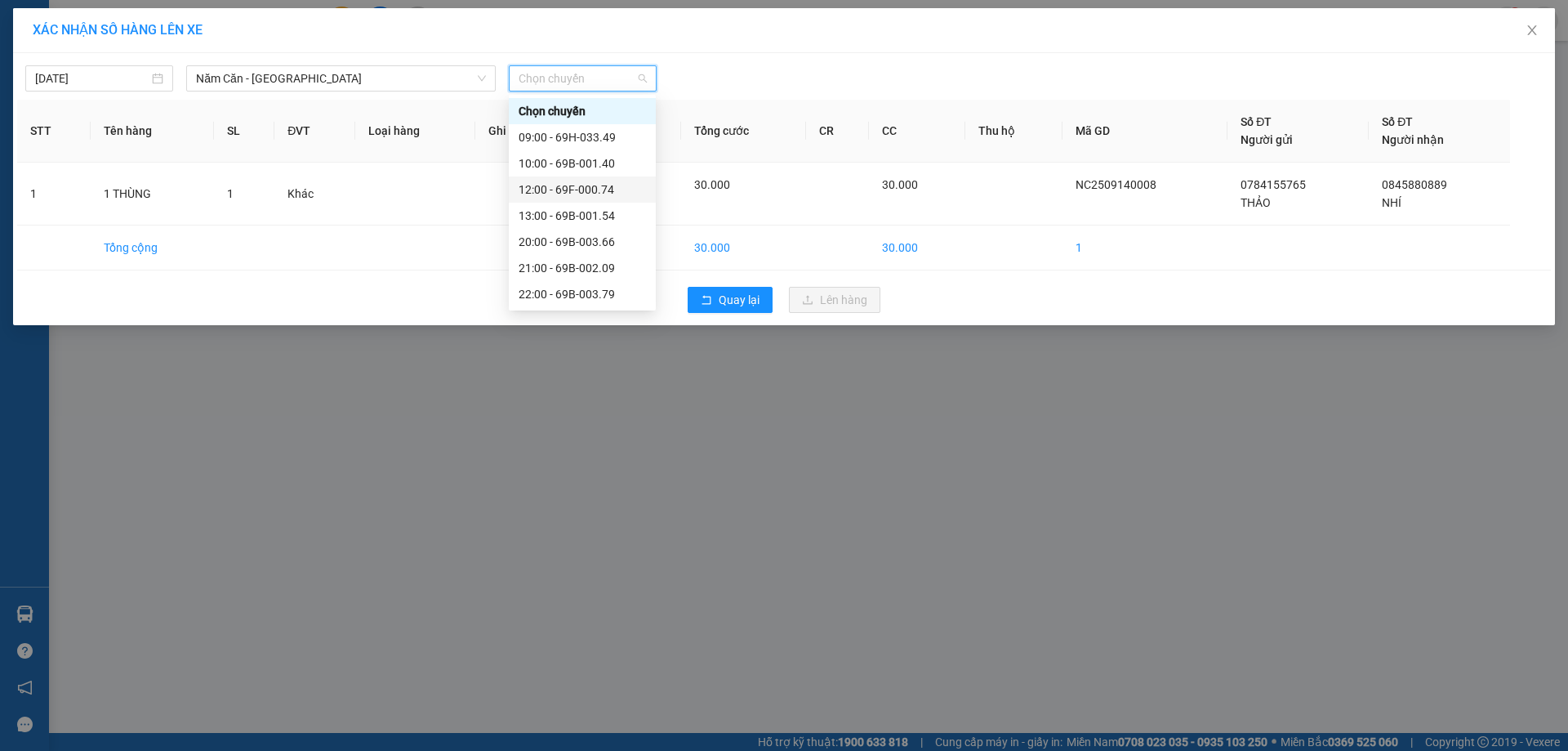
click at [598, 186] on div "12:00 - 69F-000.74" at bounding box center [583, 189] width 127 height 18
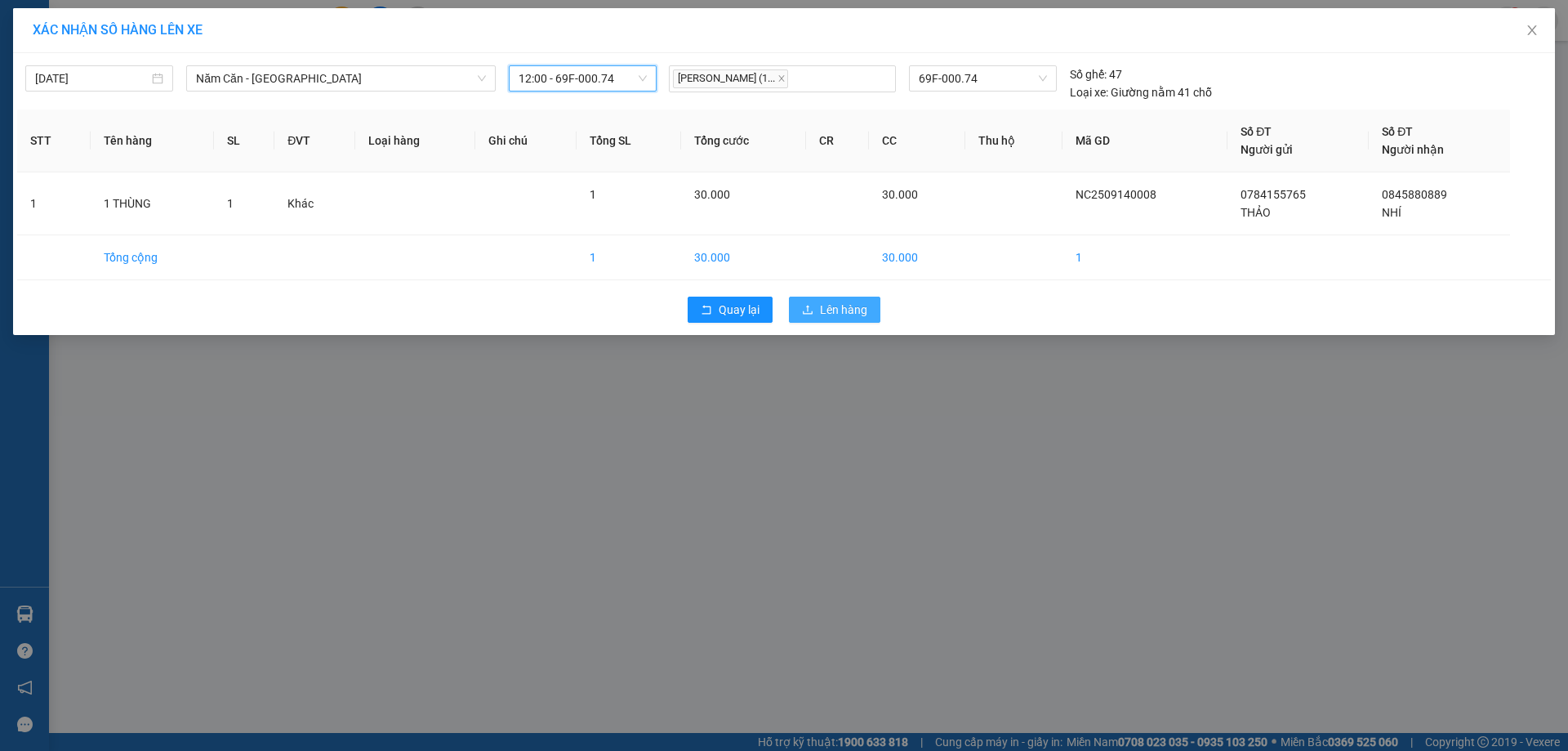
click at [830, 309] on span "Lên hàng" at bounding box center [844, 309] width 48 height 18
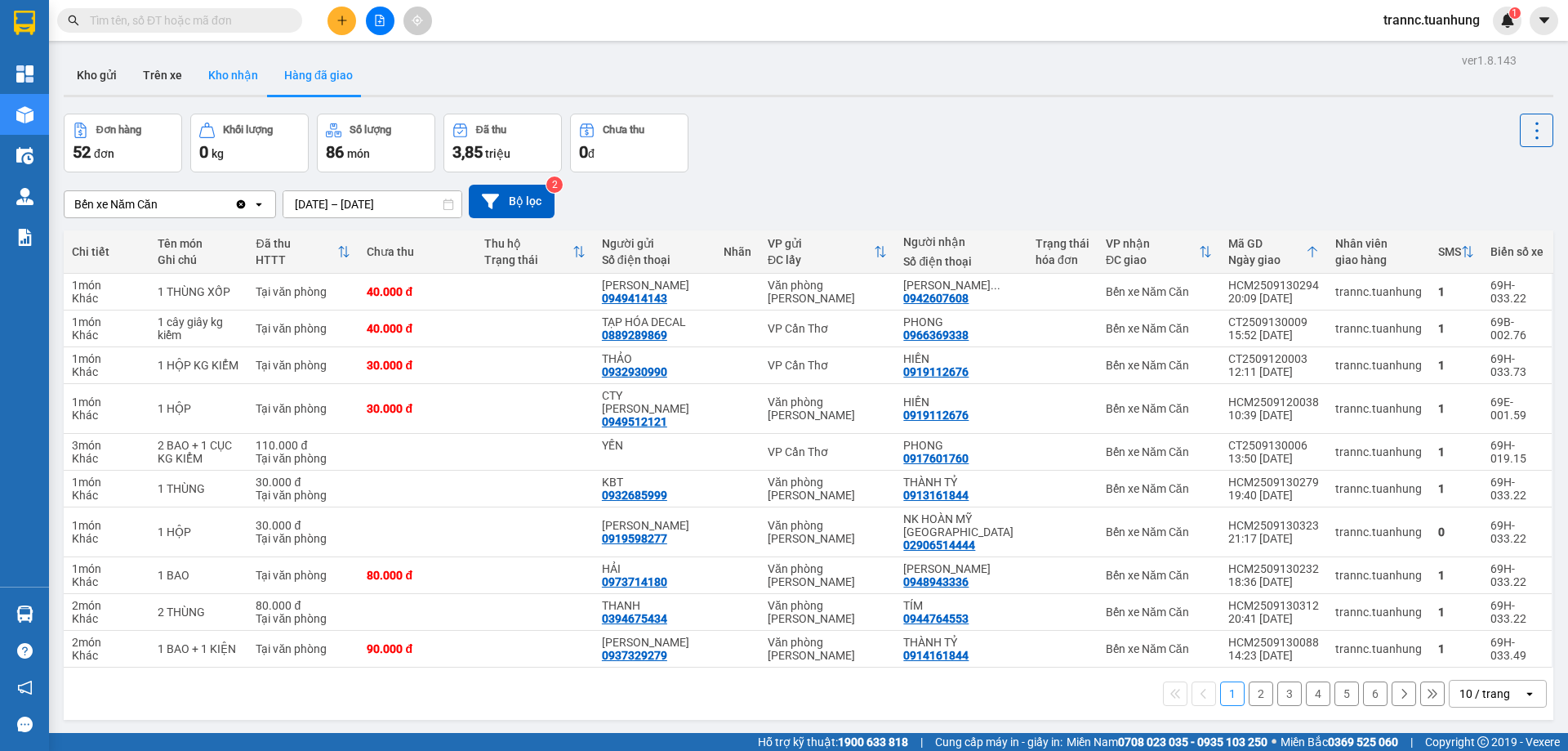
click at [220, 81] on button "Kho nhận" at bounding box center [233, 74] width 76 height 39
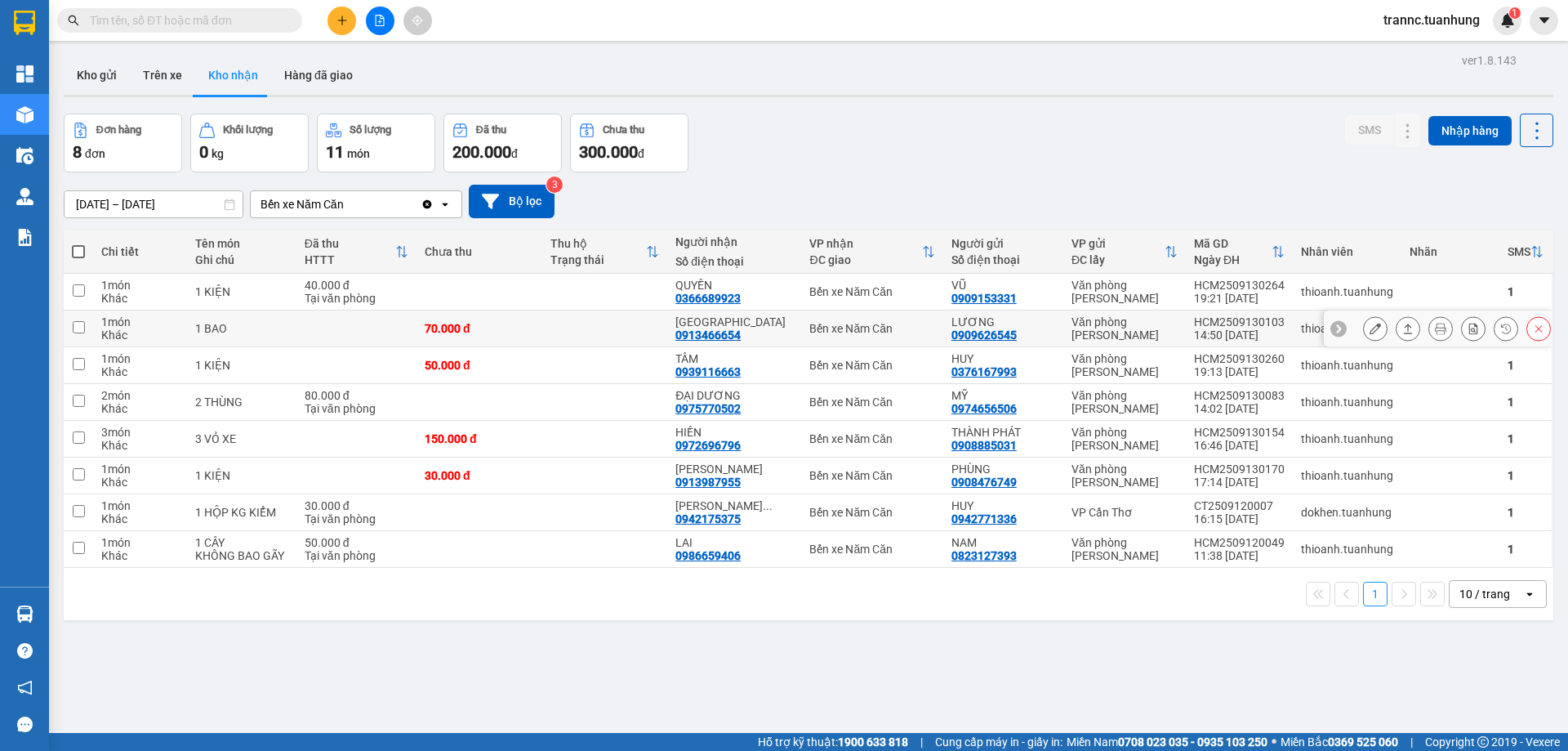
click at [704, 326] on div "[GEOGRAPHIC_DATA]" at bounding box center [735, 322] width 118 height 13
checkbox input "true"
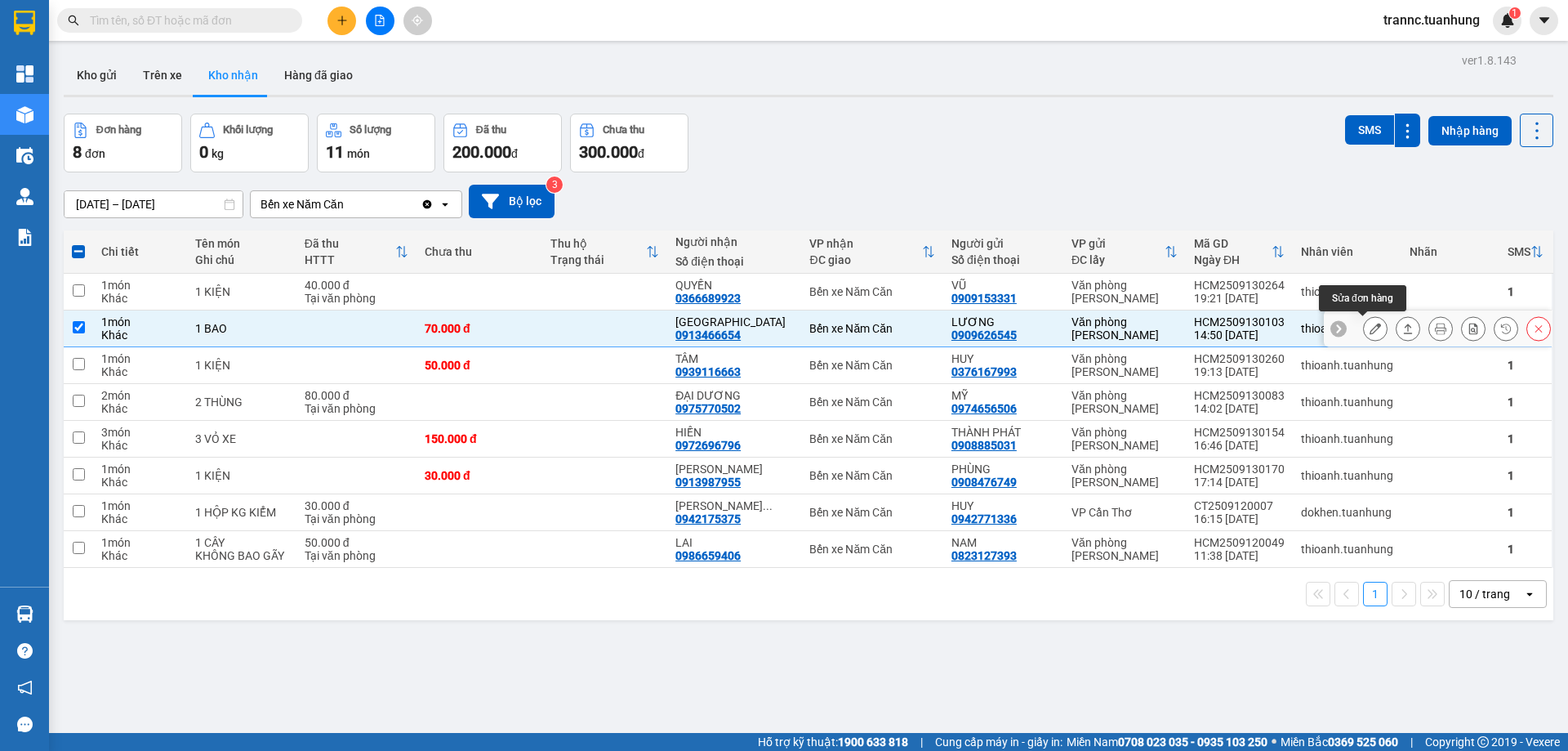
click at [1369, 329] on icon at bounding box center [1375, 329] width 11 height 11
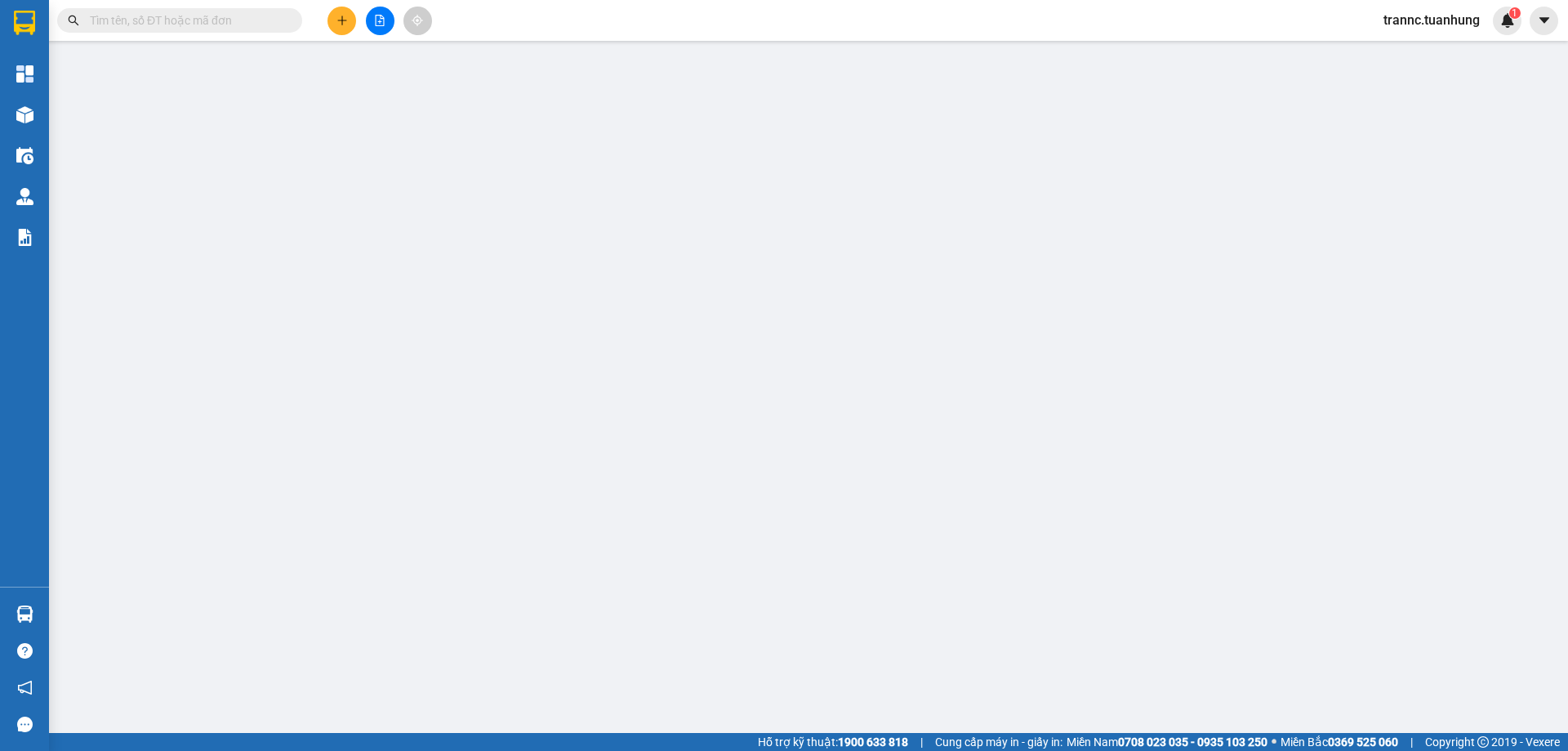
type input "0909626545"
type input "LƯƠNG"
type input "0913466654"
type input "[GEOGRAPHIC_DATA]"
type input "70.000"
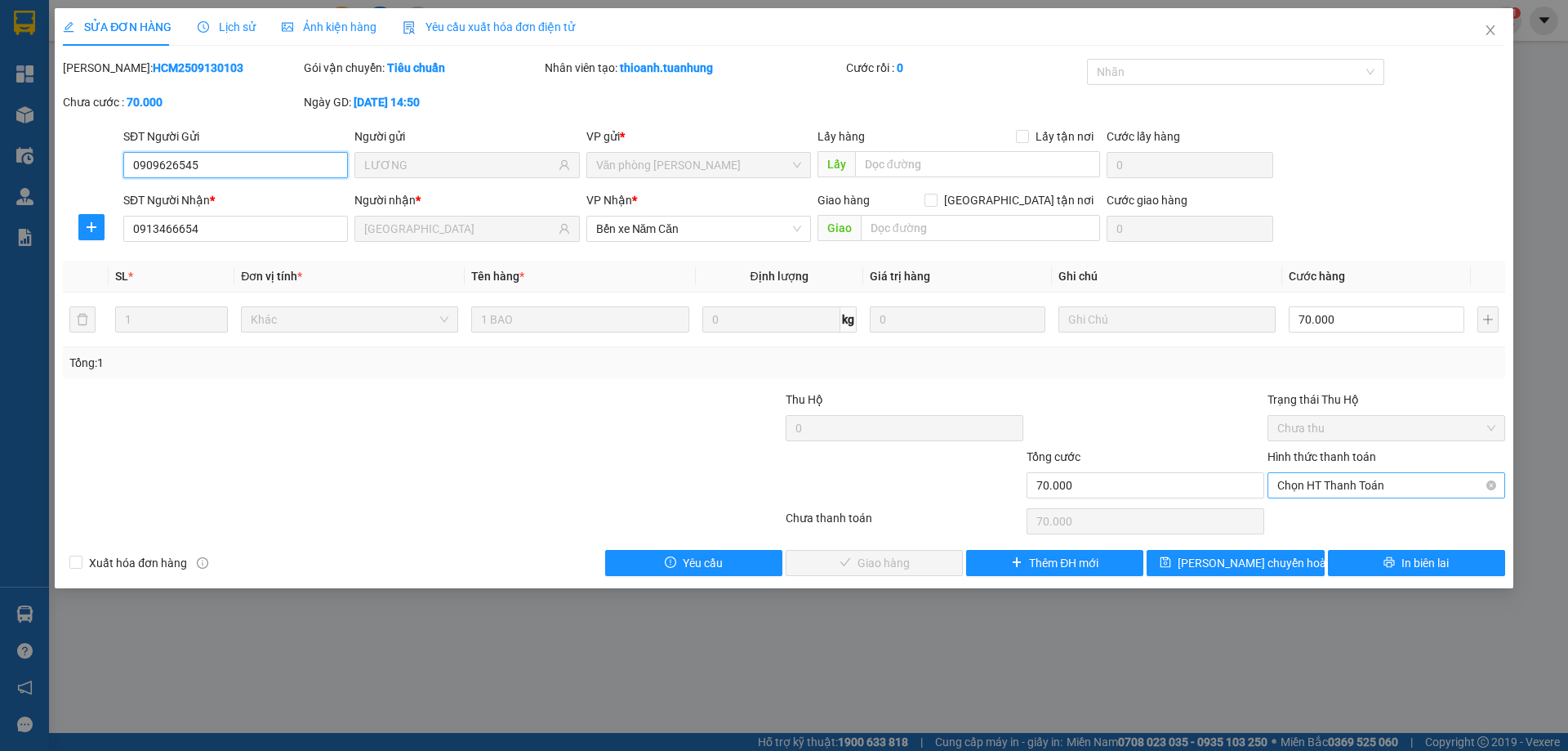
click at [1346, 487] on span "Chọn HT Thanh Toán" at bounding box center [1386, 486] width 219 height 25
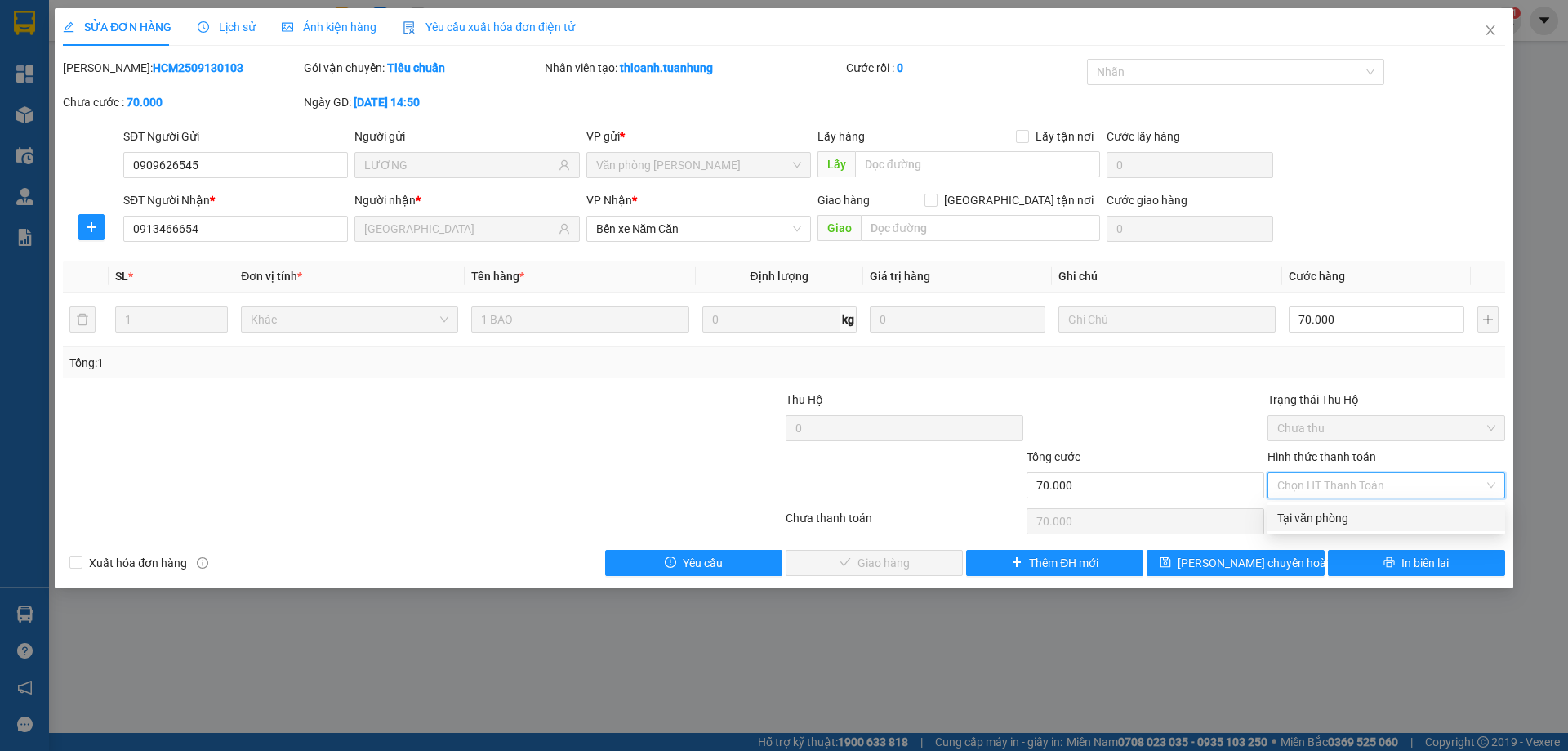
click at [1302, 515] on div "Tại văn phòng" at bounding box center [1386, 518] width 219 height 18
type input "0"
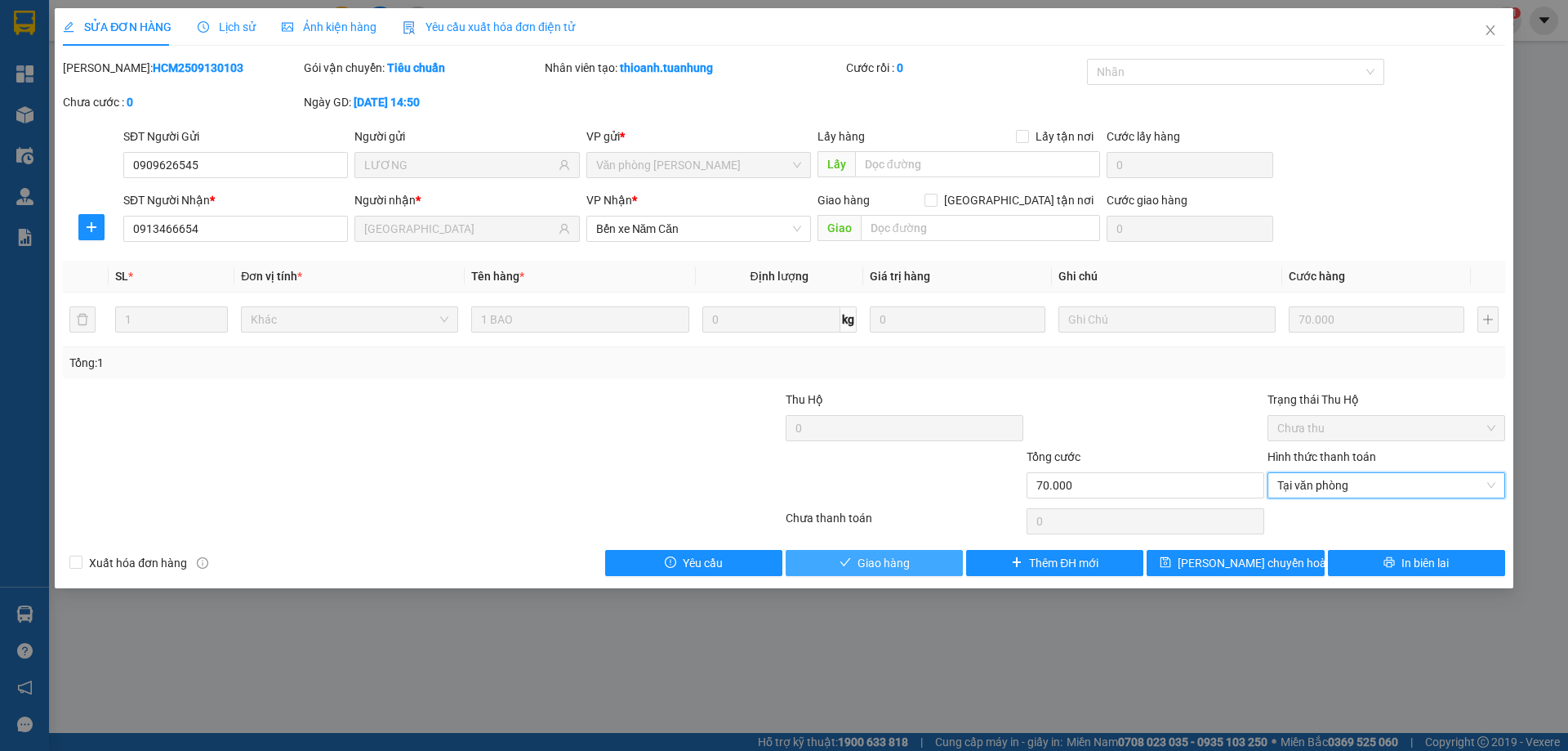
click at [911, 561] on button "Giao hàng" at bounding box center [874, 563] width 178 height 27
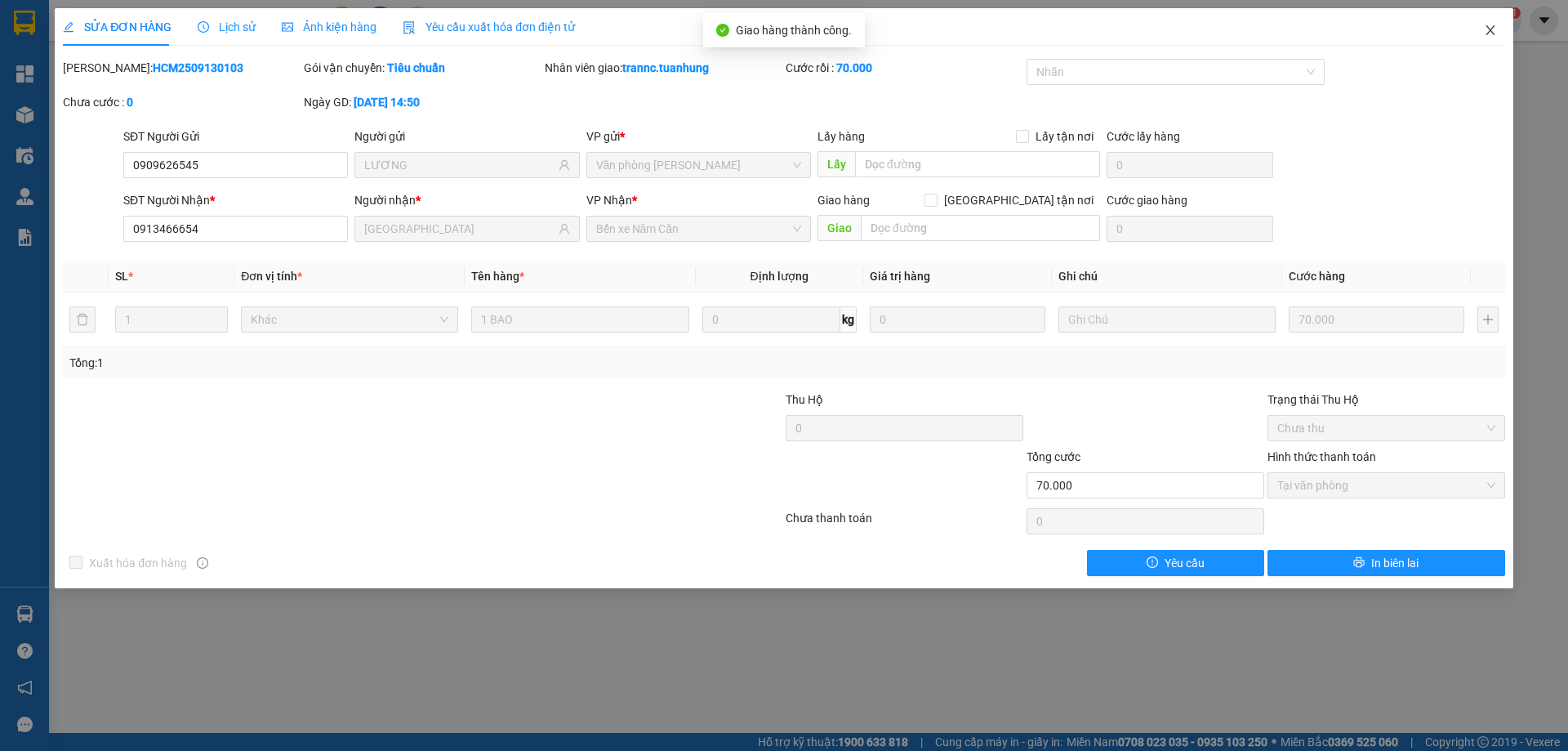
click at [1487, 37] on icon "close" at bounding box center [1491, 30] width 13 height 13
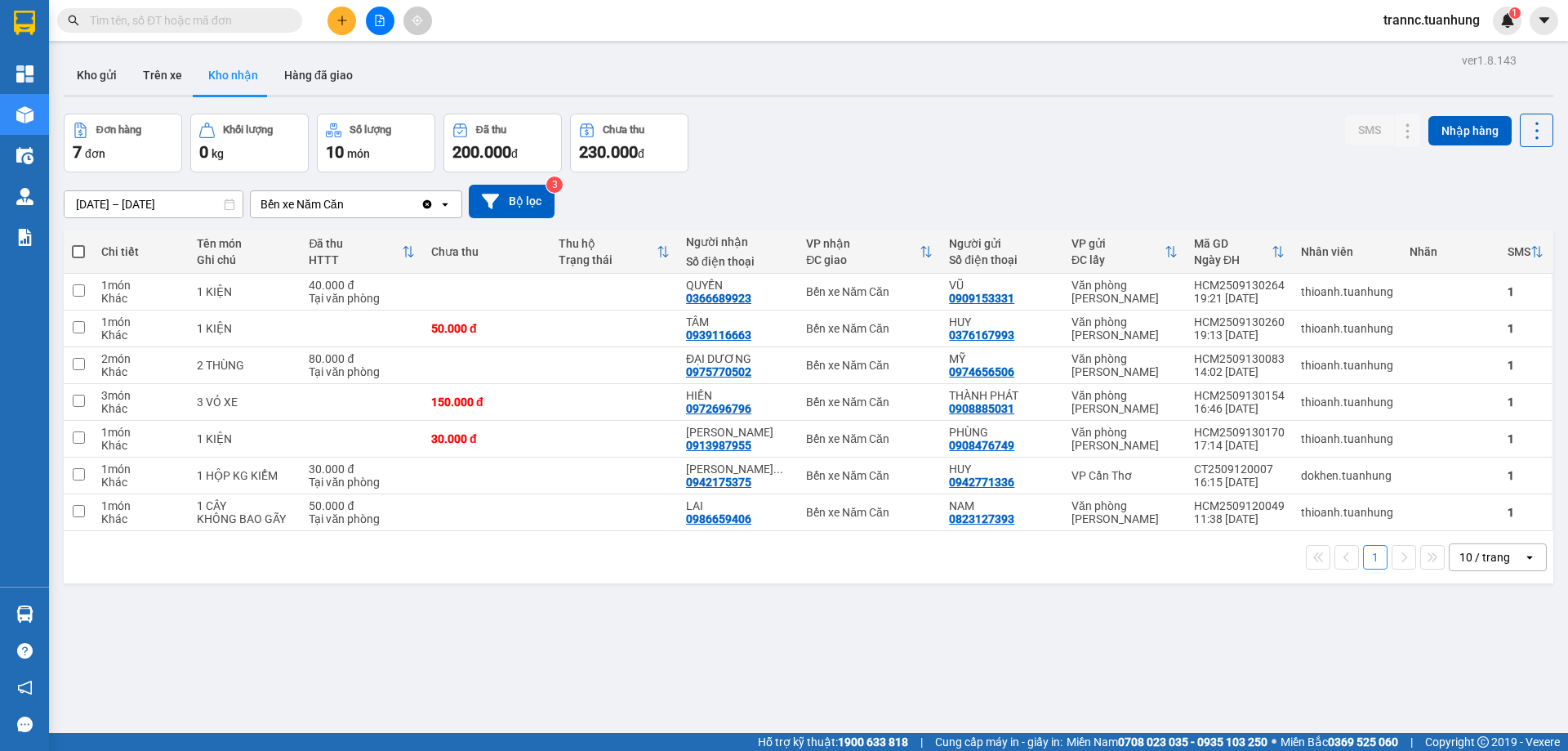
click at [282, 17] on input "text" at bounding box center [186, 20] width 193 height 18
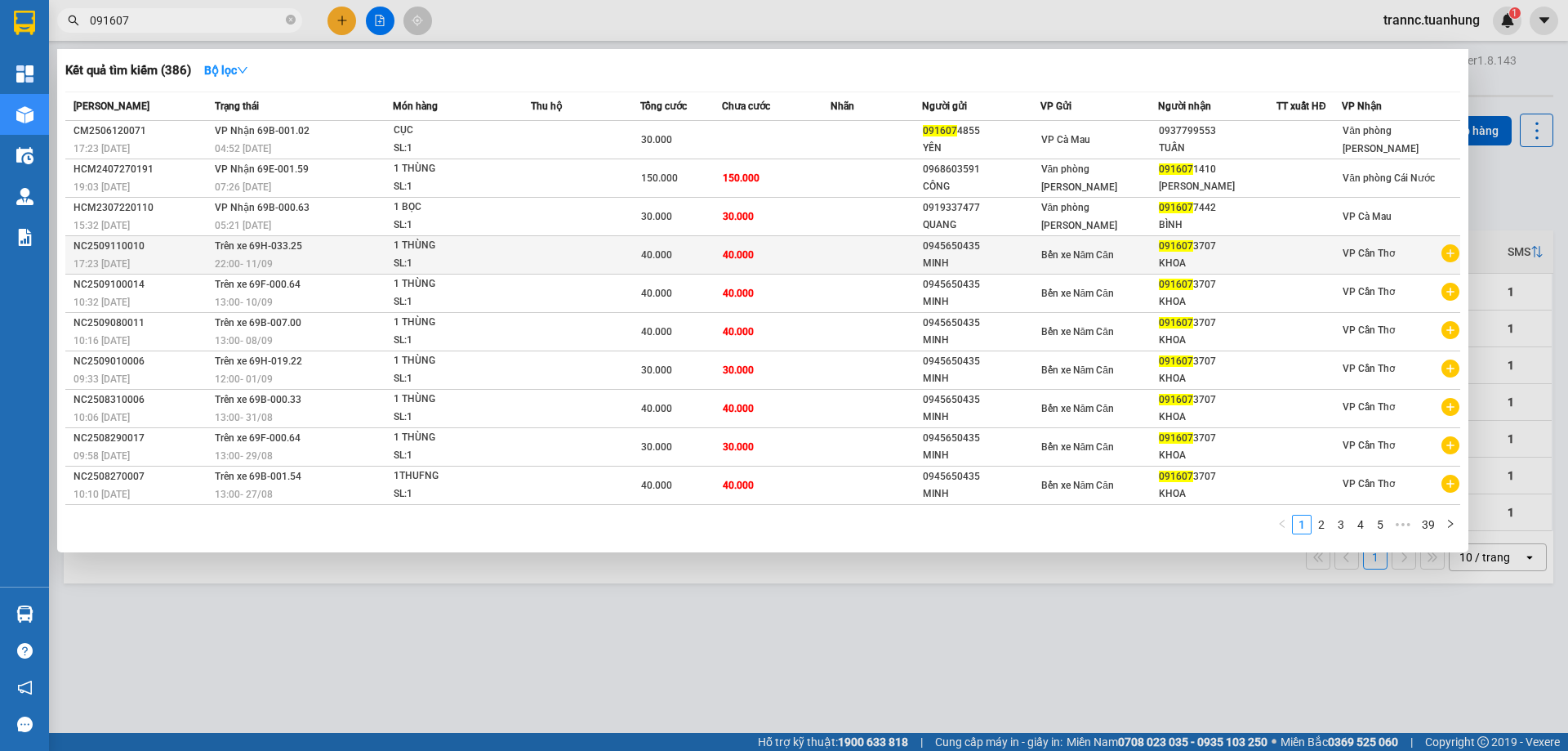
type input "091607"
click at [1450, 256] on icon "plus-circle" at bounding box center [1450, 253] width 18 height 18
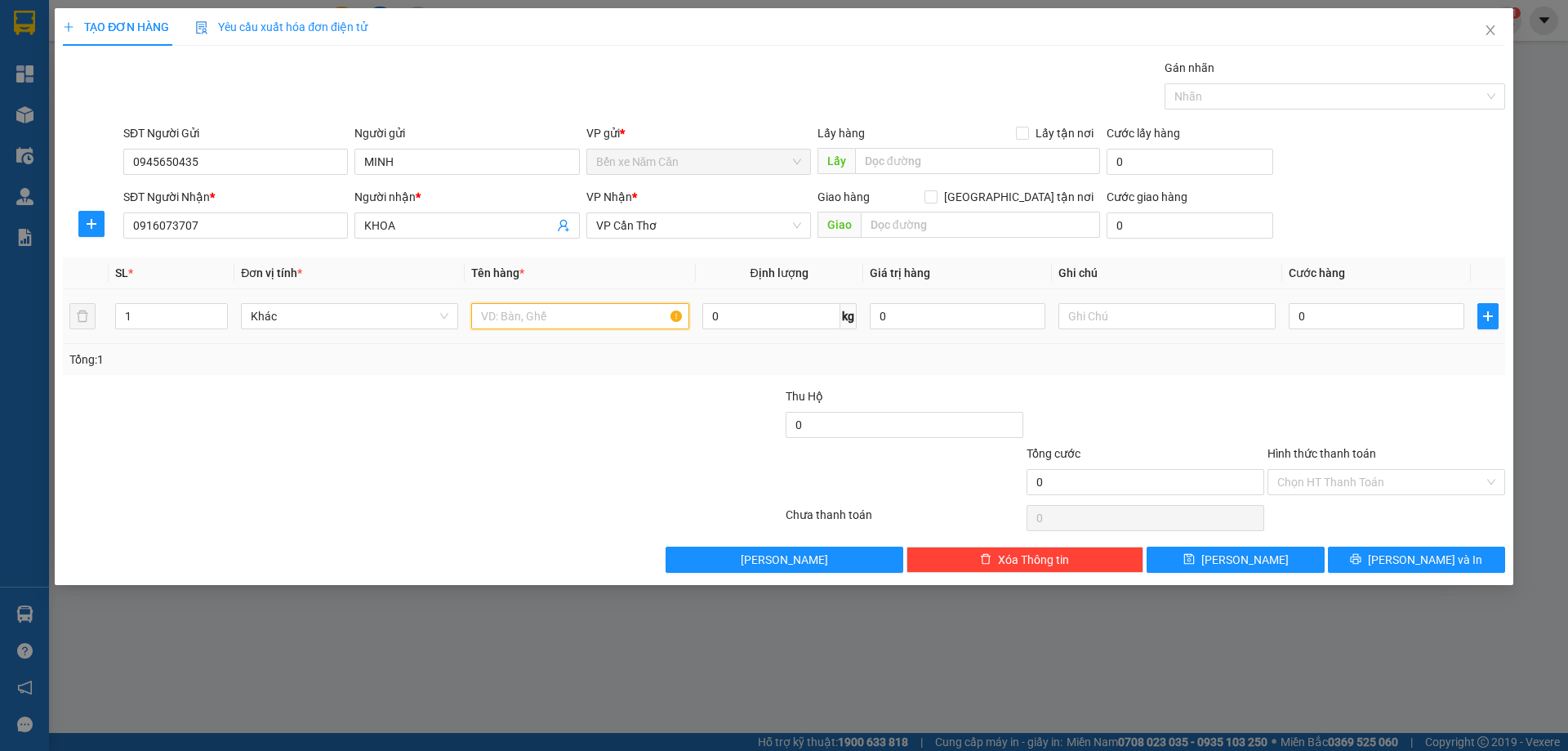
click at [637, 320] on input "text" at bounding box center [580, 317] width 218 height 27
type input "1 THÙNG"
click at [1359, 311] on input "0" at bounding box center [1376, 317] width 176 height 27
type input "4"
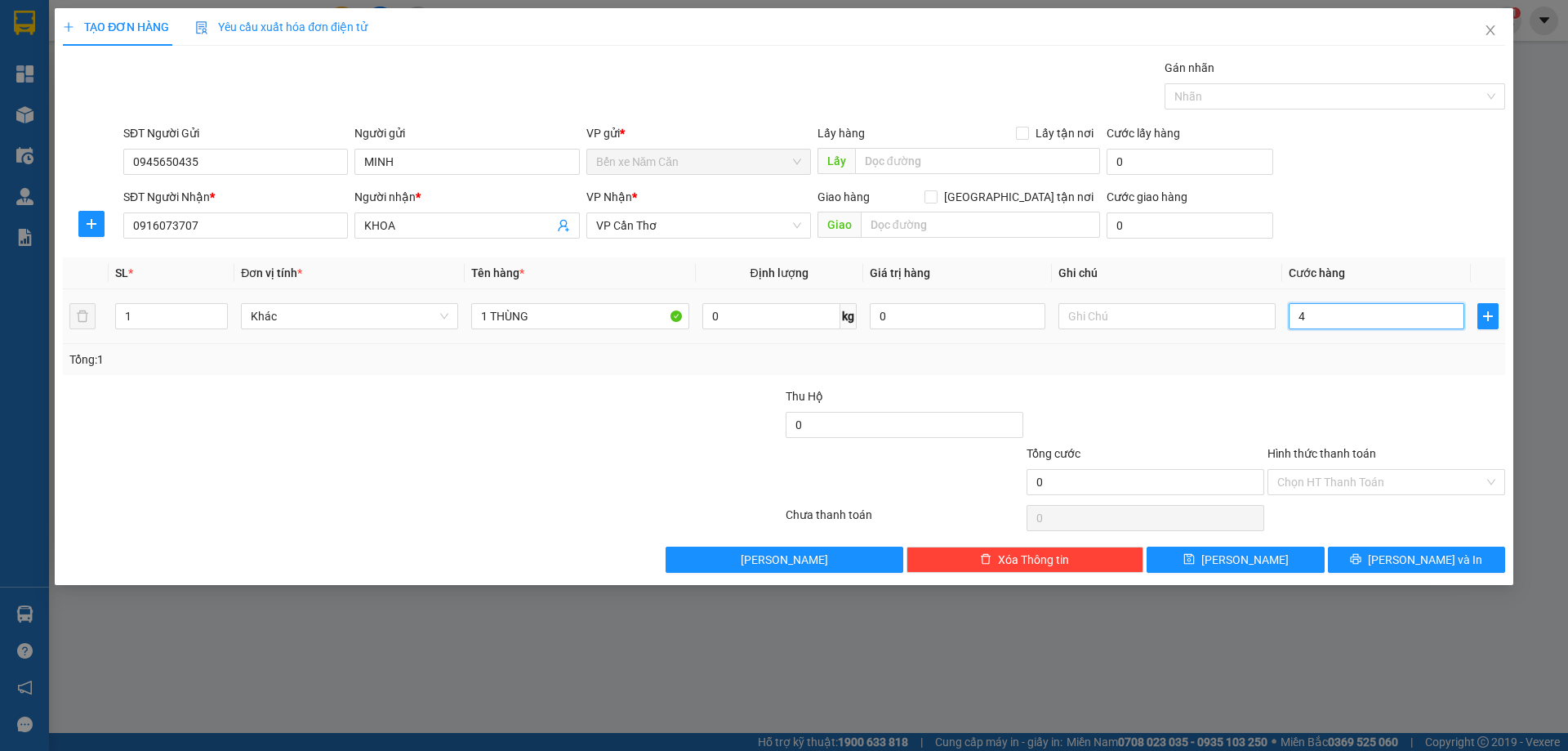
type input "4"
type input "40"
type input "40.000"
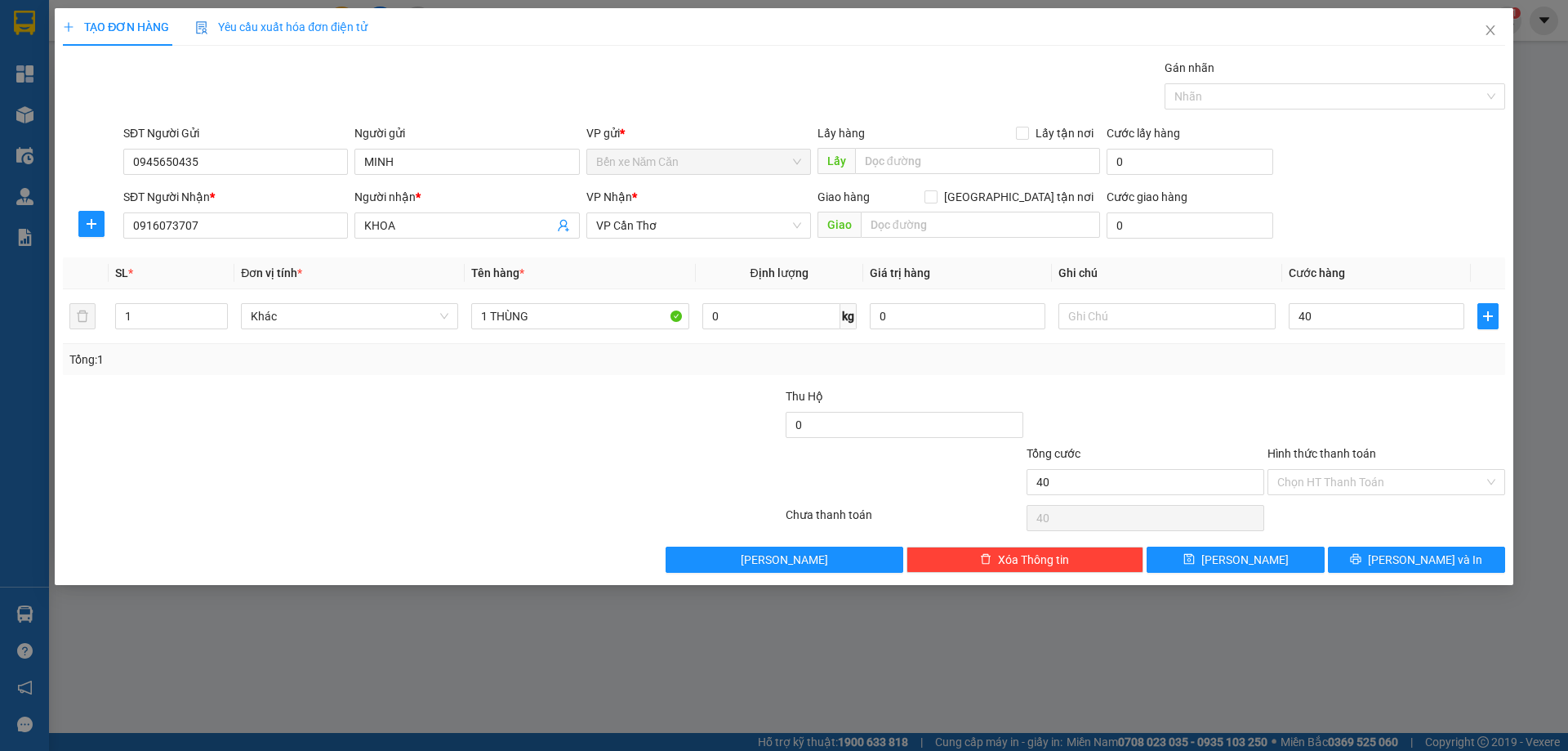
type input "40.000"
click at [1353, 380] on div "Transit Pickup Surcharge Ids Transit Deliver Surcharge Ids Transit Deliver Surc…" at bounding box center [784, 316] width 1443 height 514
click at [1409, 550] on span "[PERSON_NAME] và In" at bounding box center [1425, 559] width 114 height 18
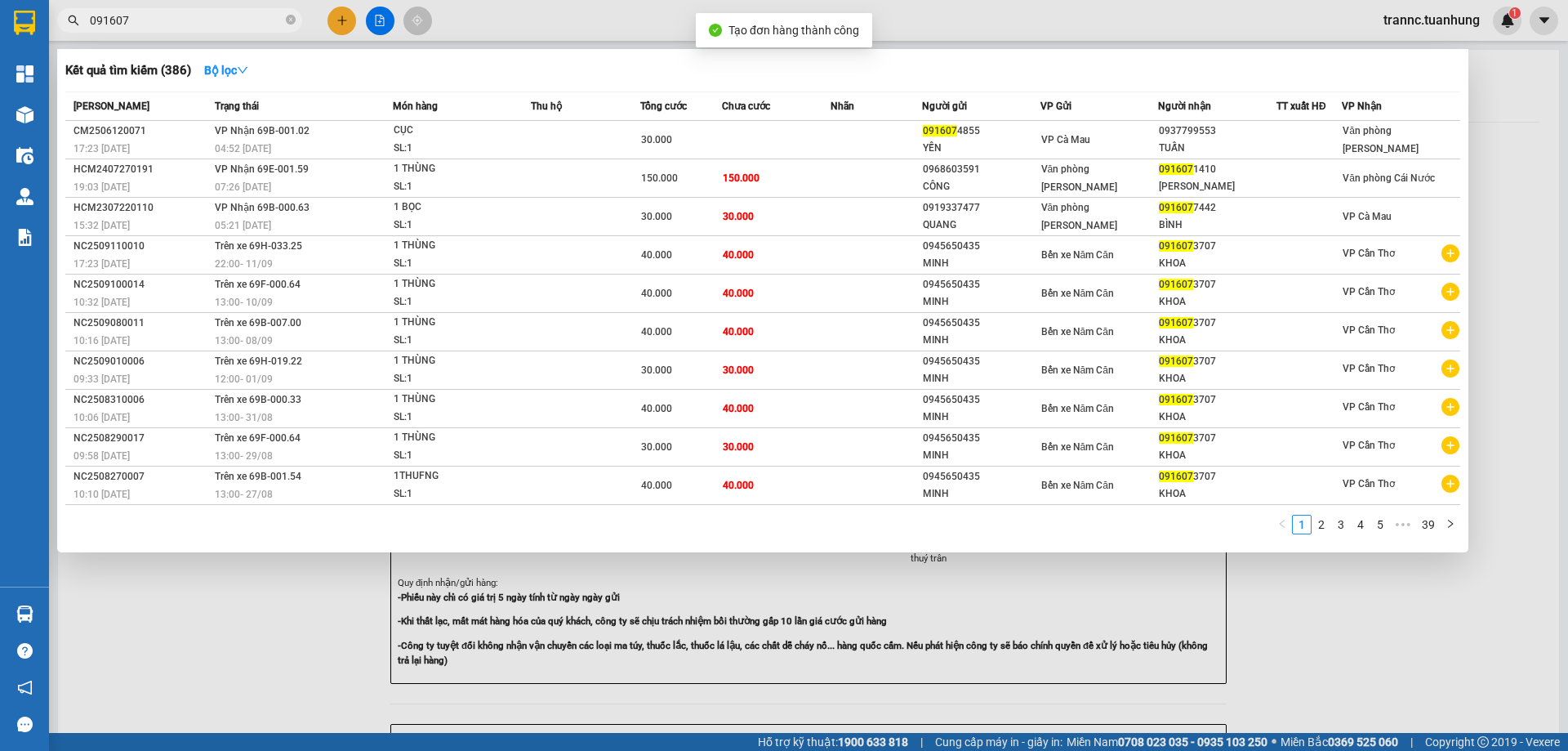
click at [1362, 648] on div at bounding box center [784, 376] width 1568 height 751
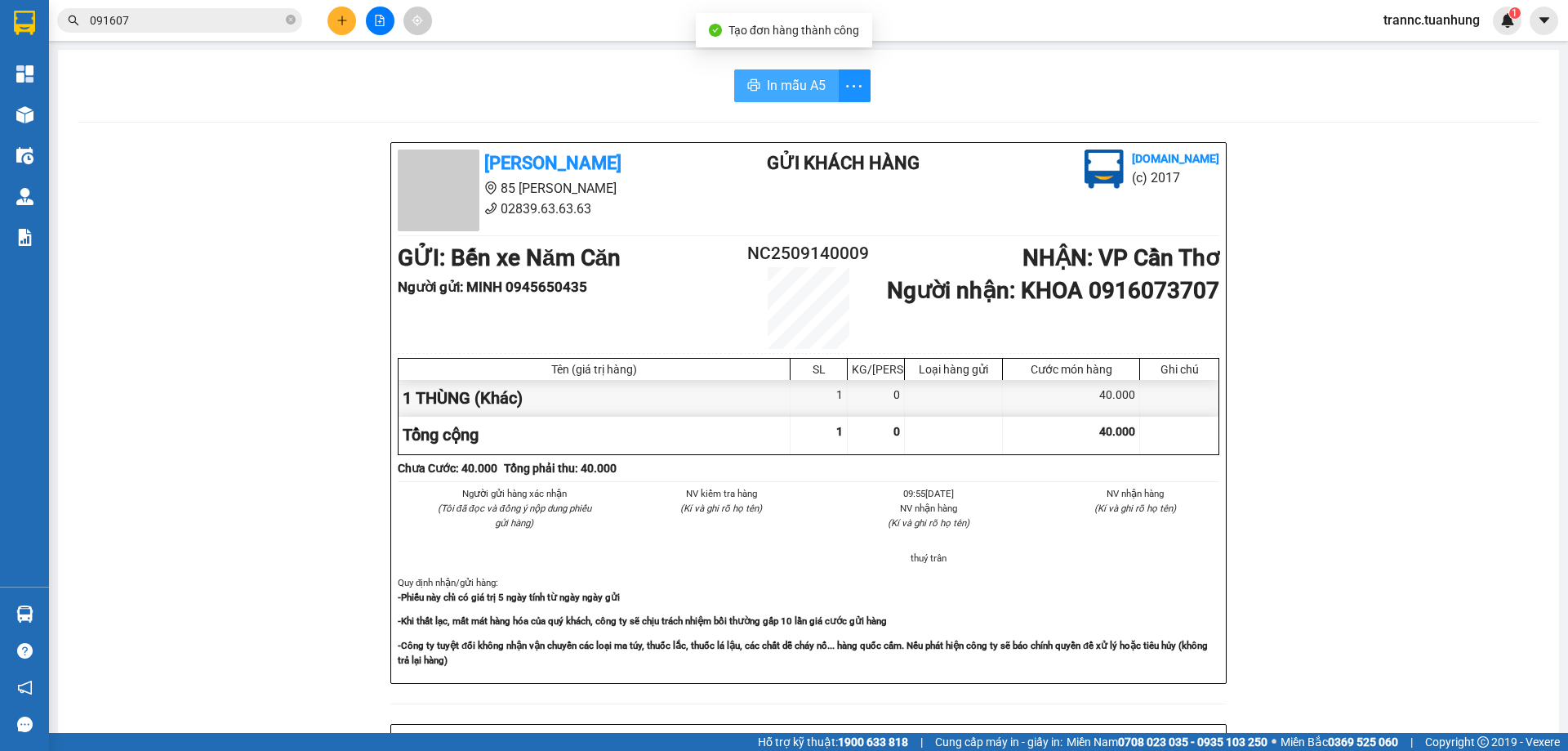
click at [804, 79] on span "In mẫu A5" at bounding box center [796, 85] width 59 height 20
